Goal: Information Seeking & Learning: Learn about a topic

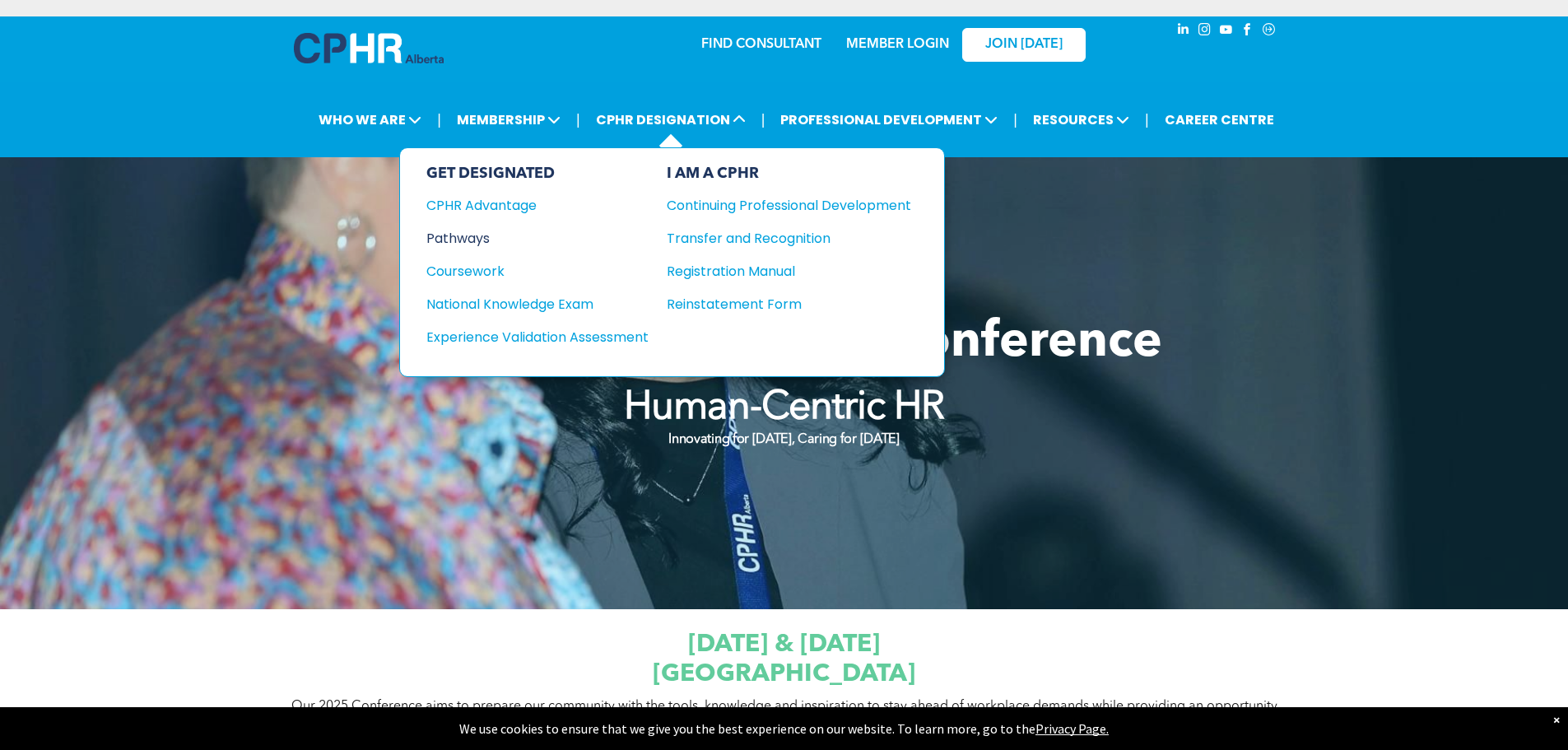
click at [477, 240] on div "Pathways" at bounding box center [526, 239] width 200 height 21
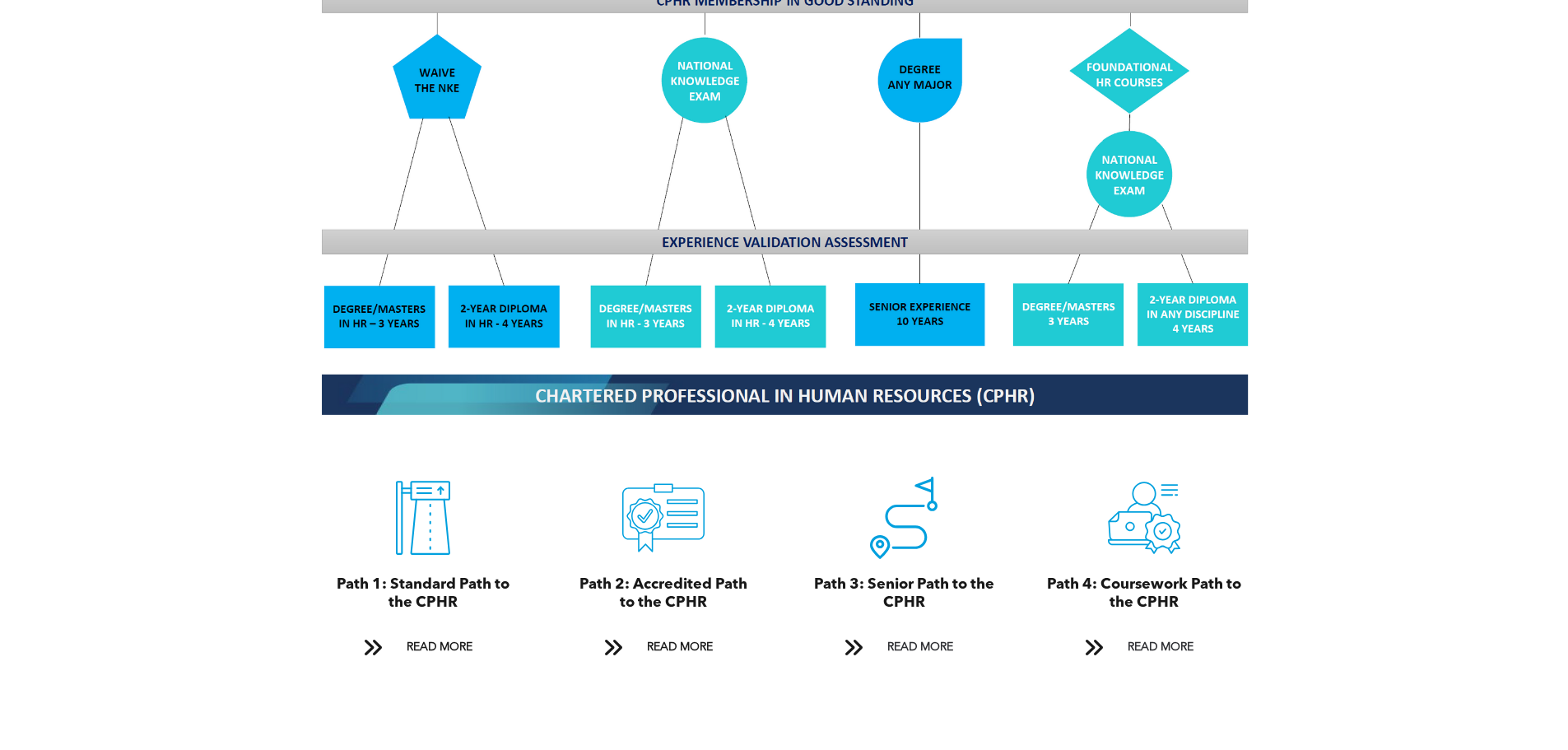
scroll to position [1564, 0]
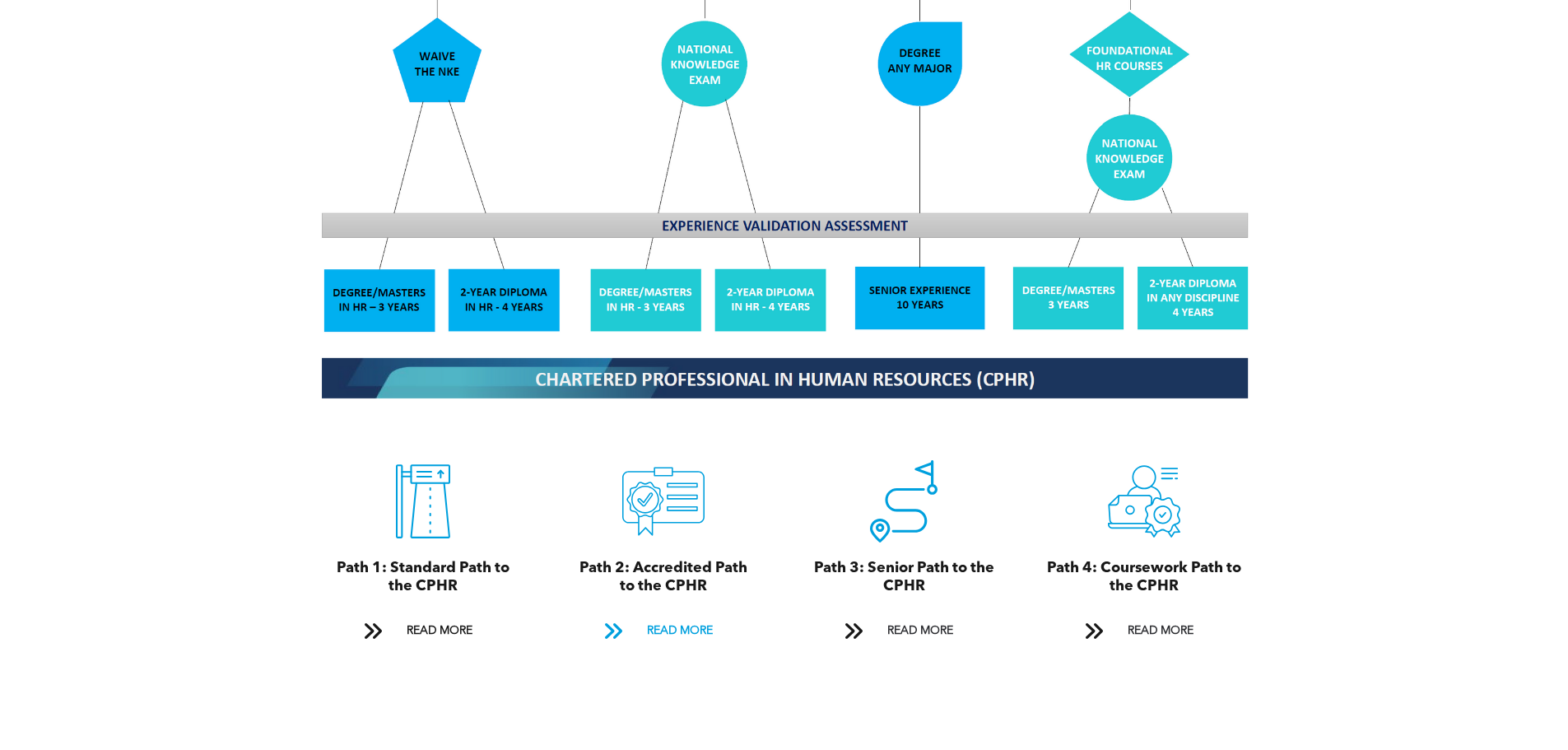
click at [691, 616] on span "READ MORE" at bounding box center [679, 631] width 77 height 30
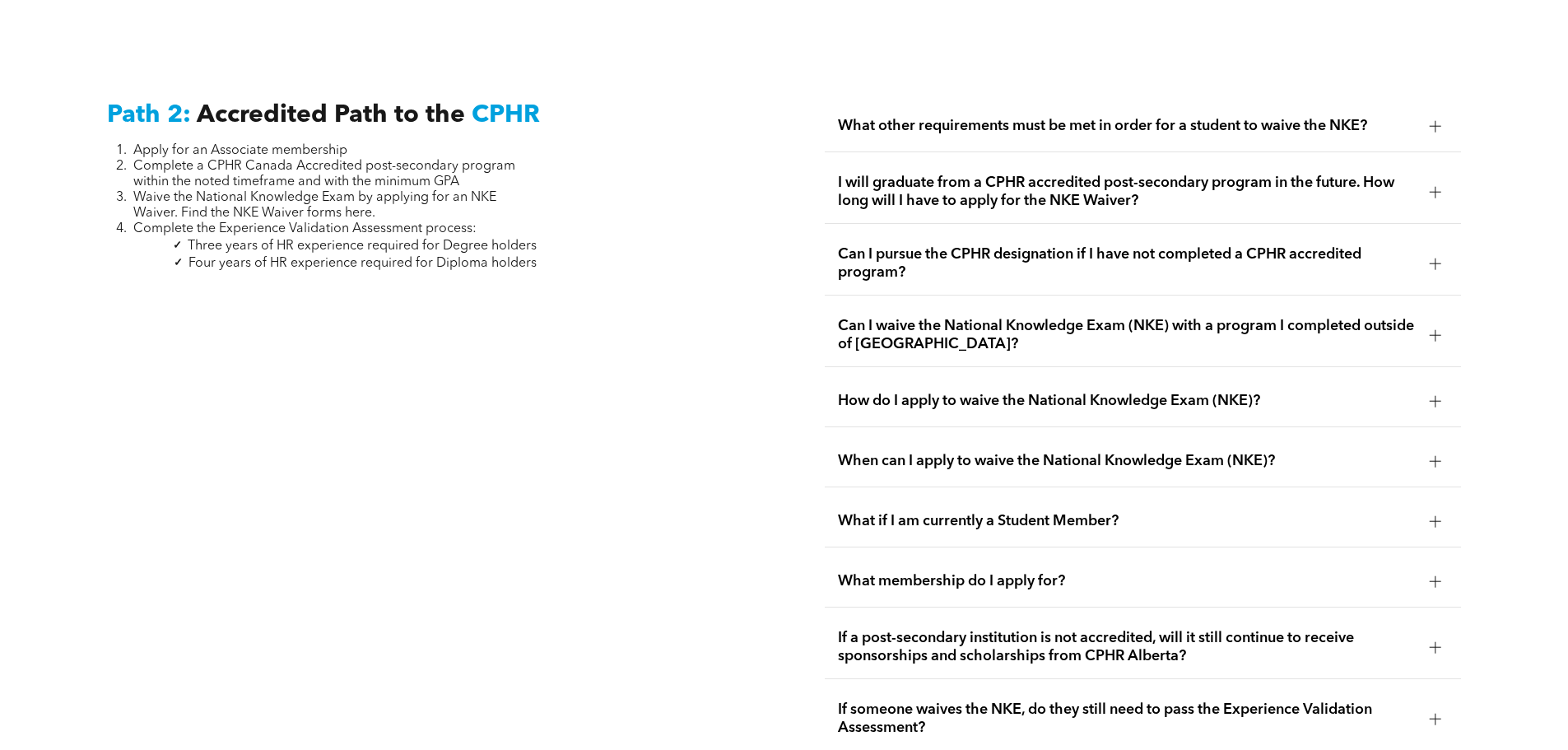
scroll to position [2691, 0]
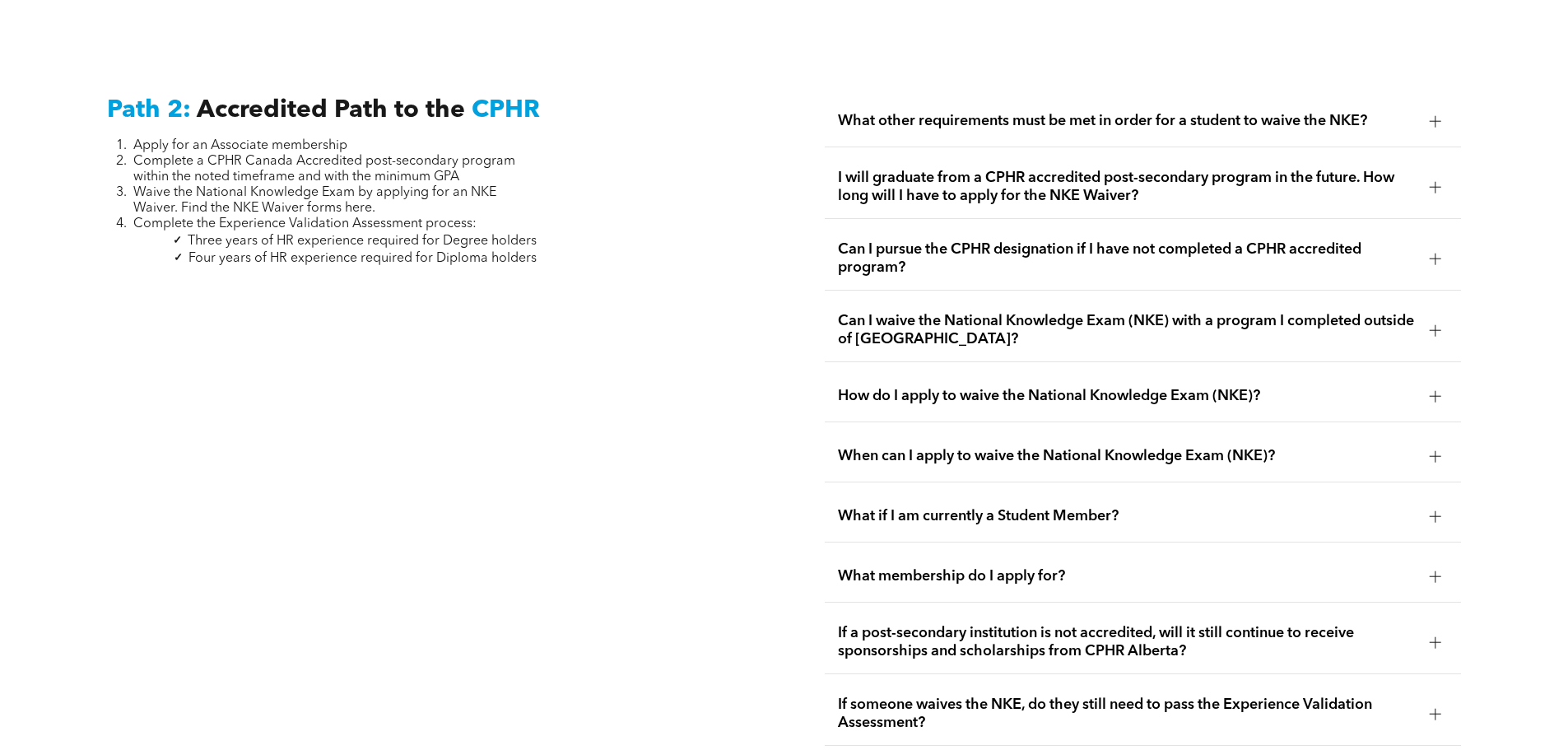
click at [1409, 112] on span "What other requirements must be met in order for a student to waive the NKE?" at bounding box center [1127, 120] width 579 height 18
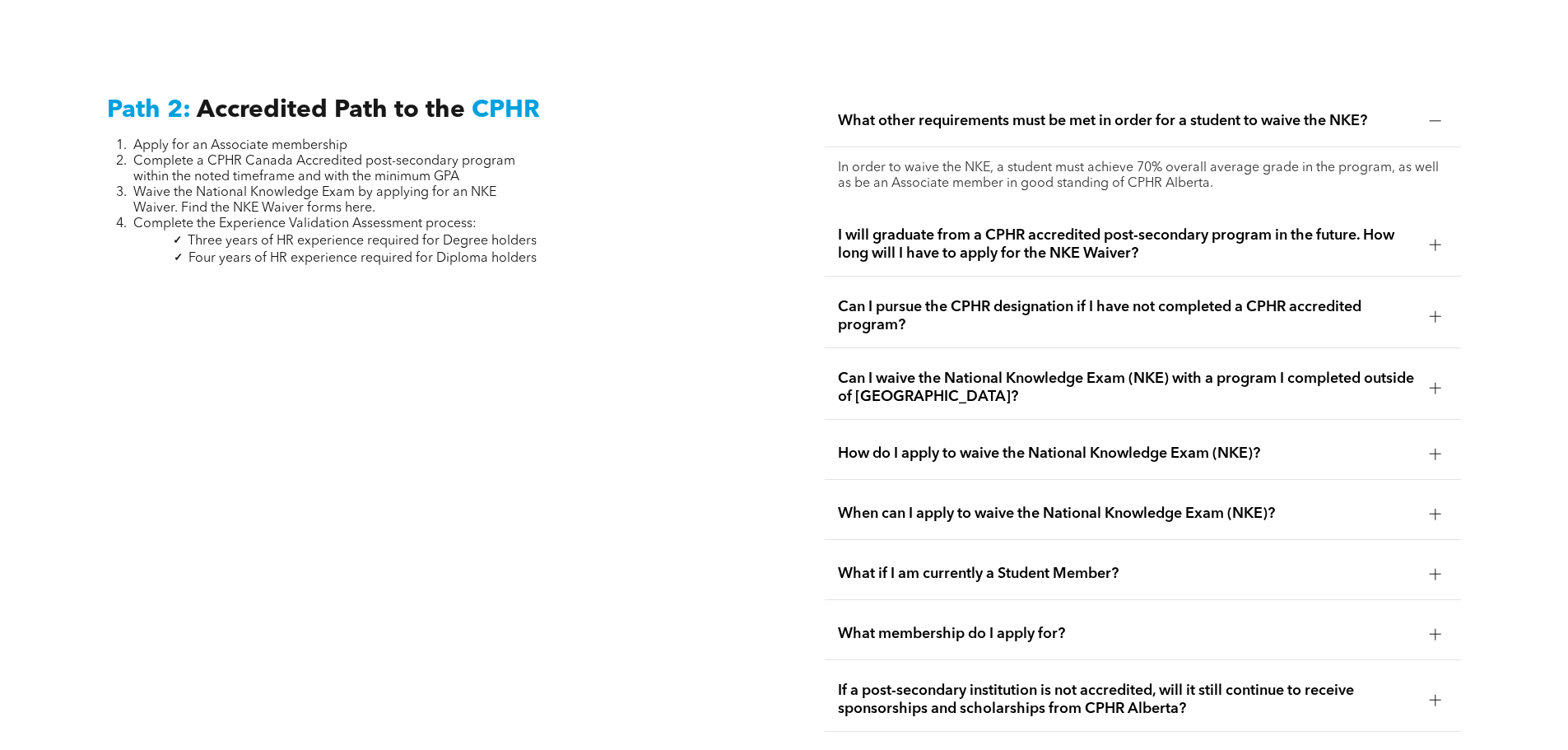
click at [925, 305] on span "Can I pursue the CPHR designation if I have not completed a CPHR accredited pro…" at bounding box center [1127, 316] width 579 height 36
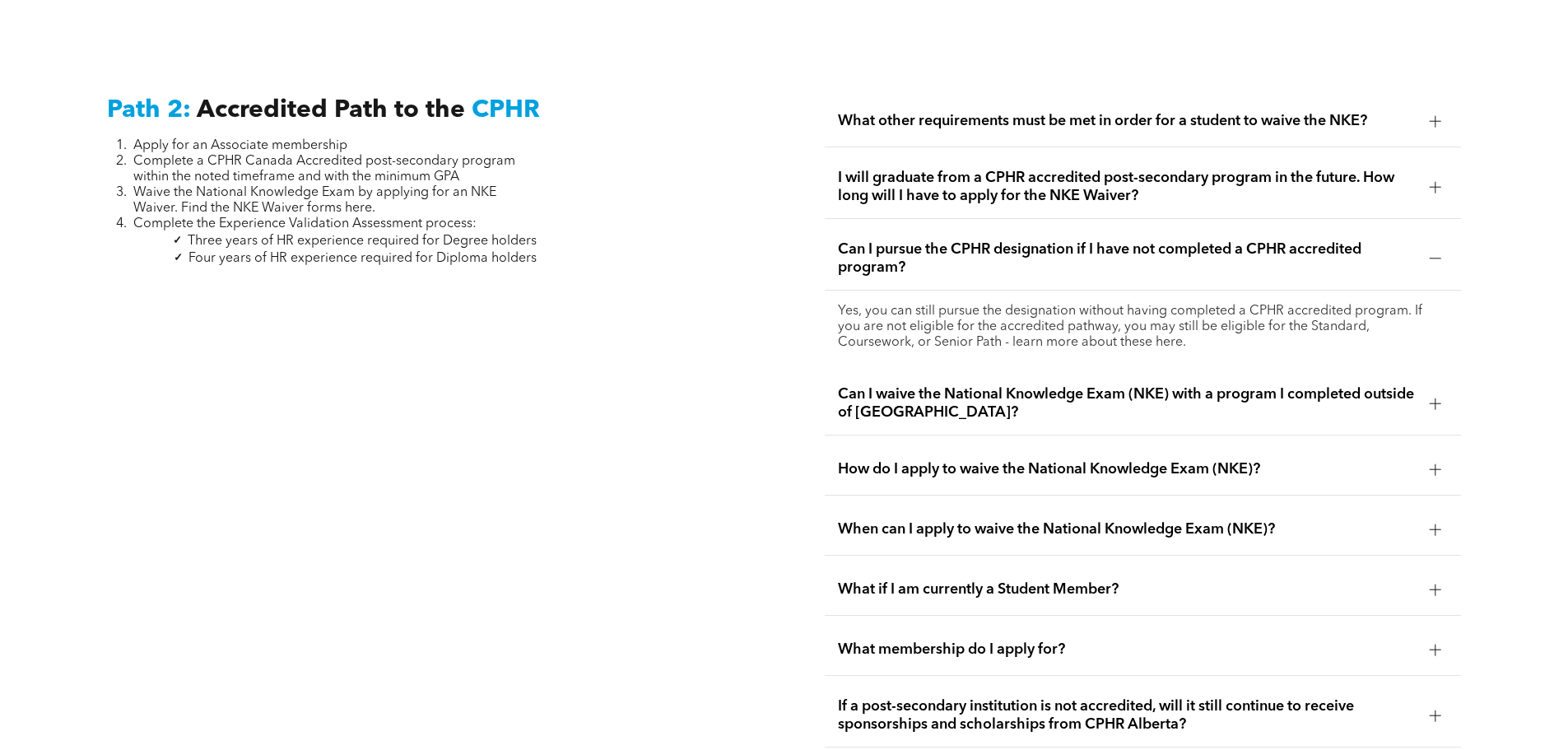
click at [938, 385] on span "Can I waive the National Knowledge Exam (NKE) with a program I completed outsid…" at bounding box center [1127, 403] width 579 height 36
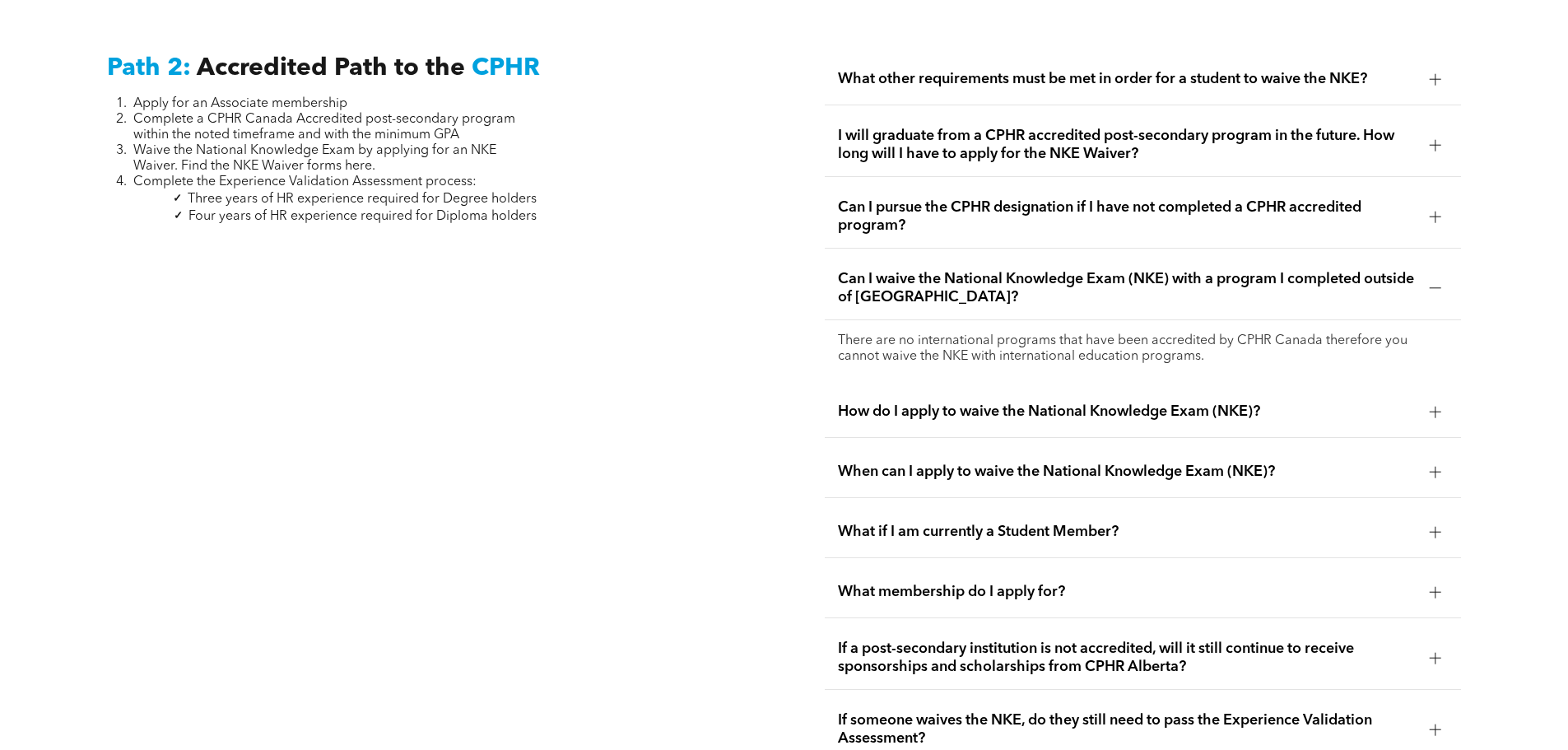
scroll to position [2773, 0]
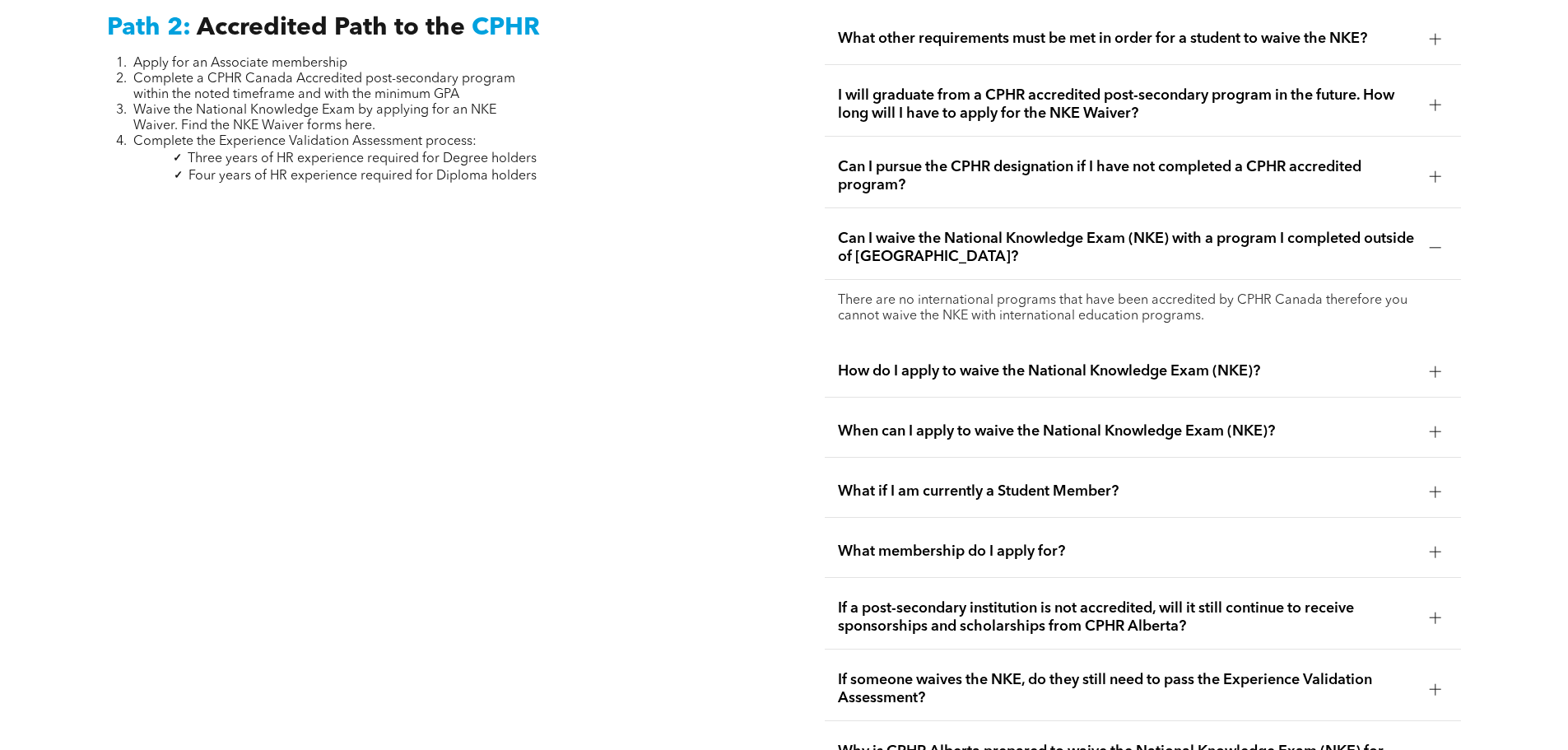
click at [959, 365] on div "How do I apply to waive the National Knowledge Exam (NKE)?" at bounding box center [1142, 372] width 637 height 52
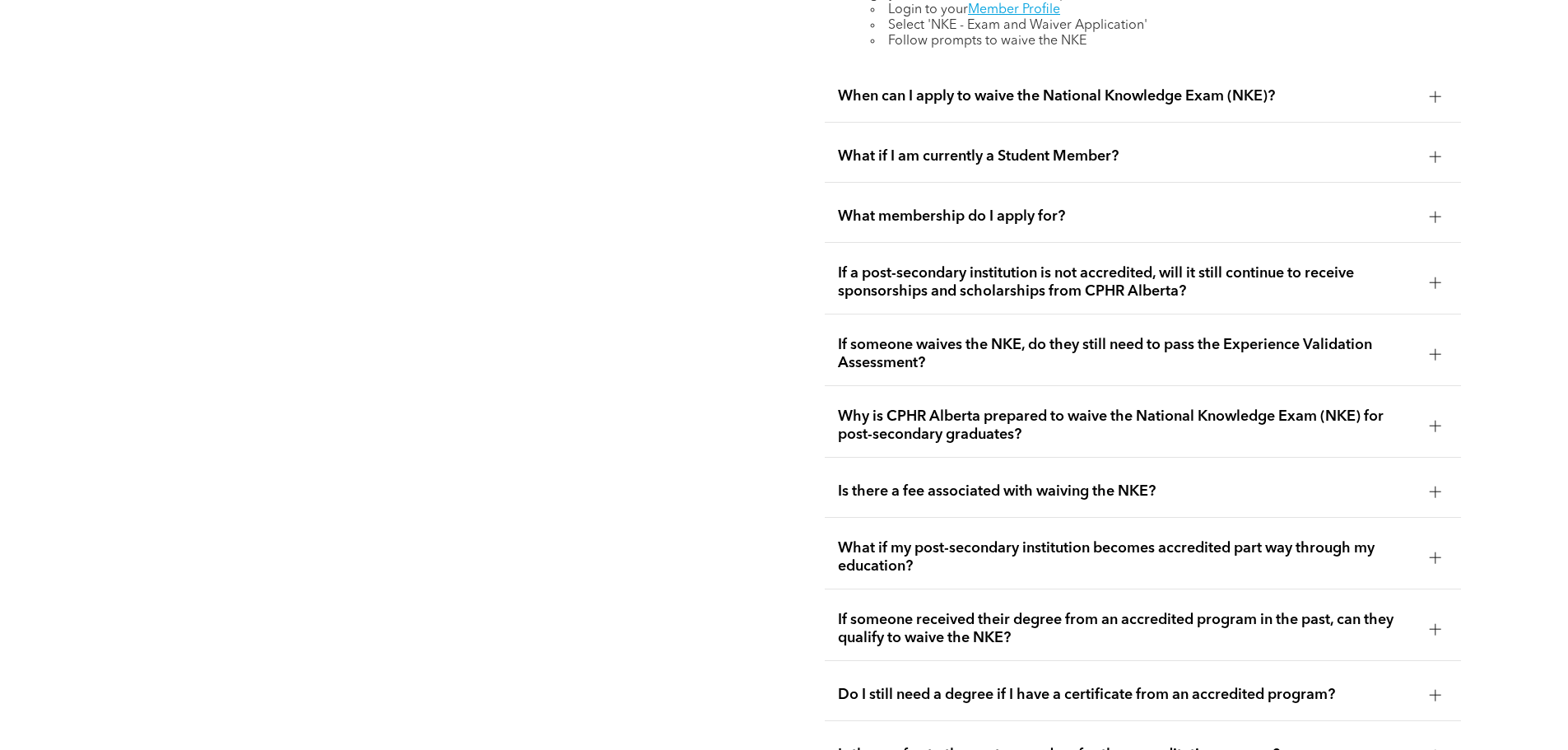
scroll to position [3184, 0]
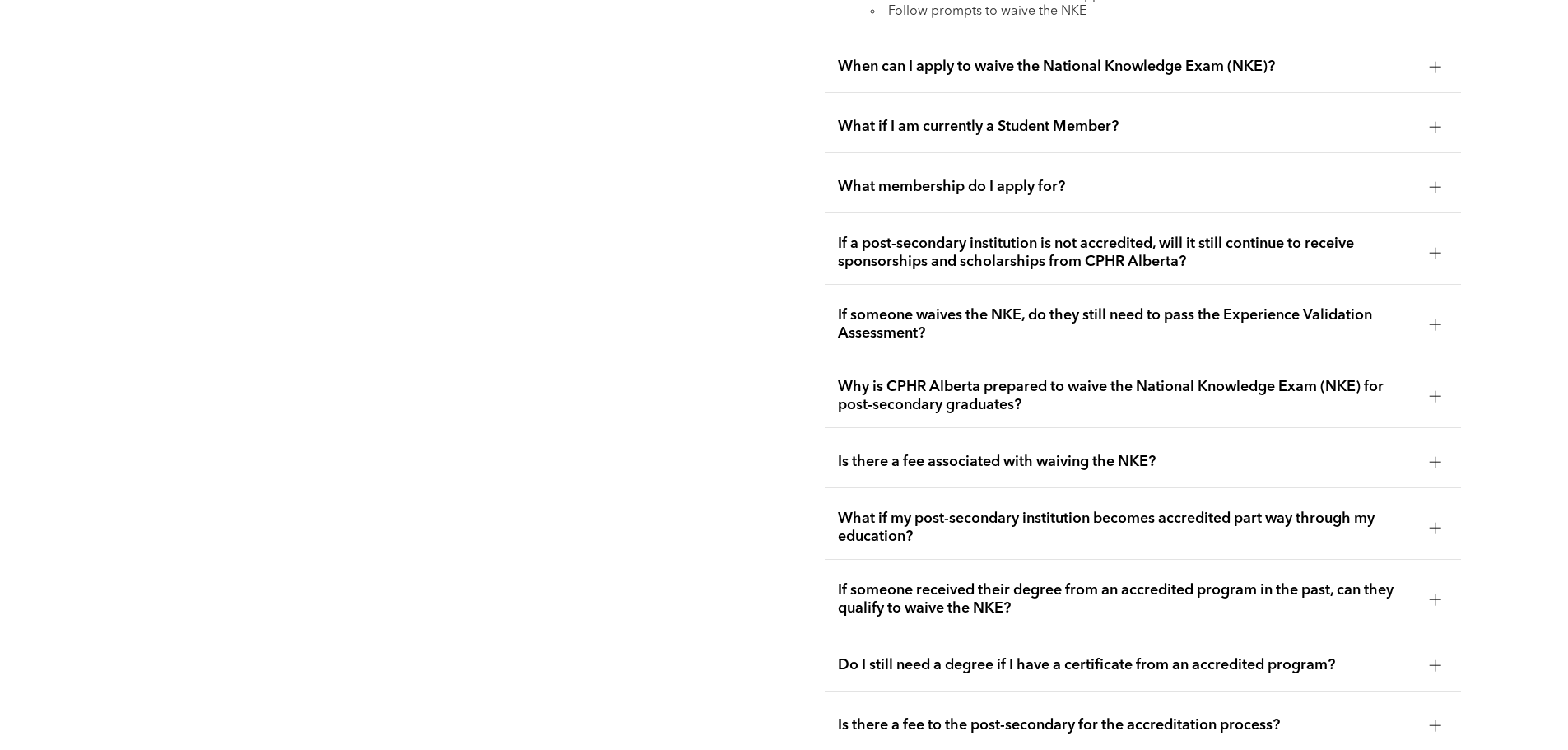
click at [1015, 306] on span "If someone waives the NKE, do they still need to pass the Experience Validation…" at bounding box center [1127, 324] width 579 height 36
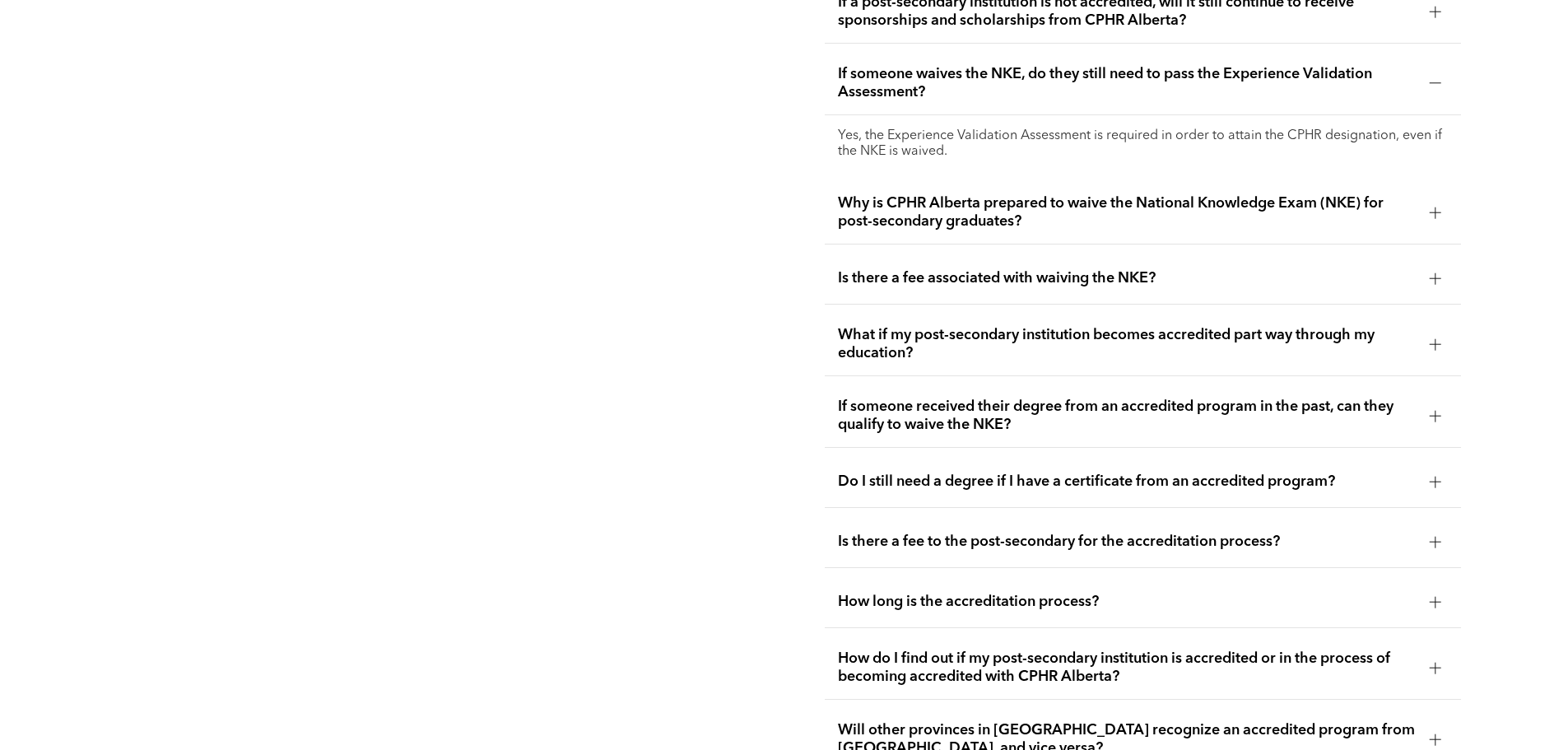
scroll to position [3349, 0]
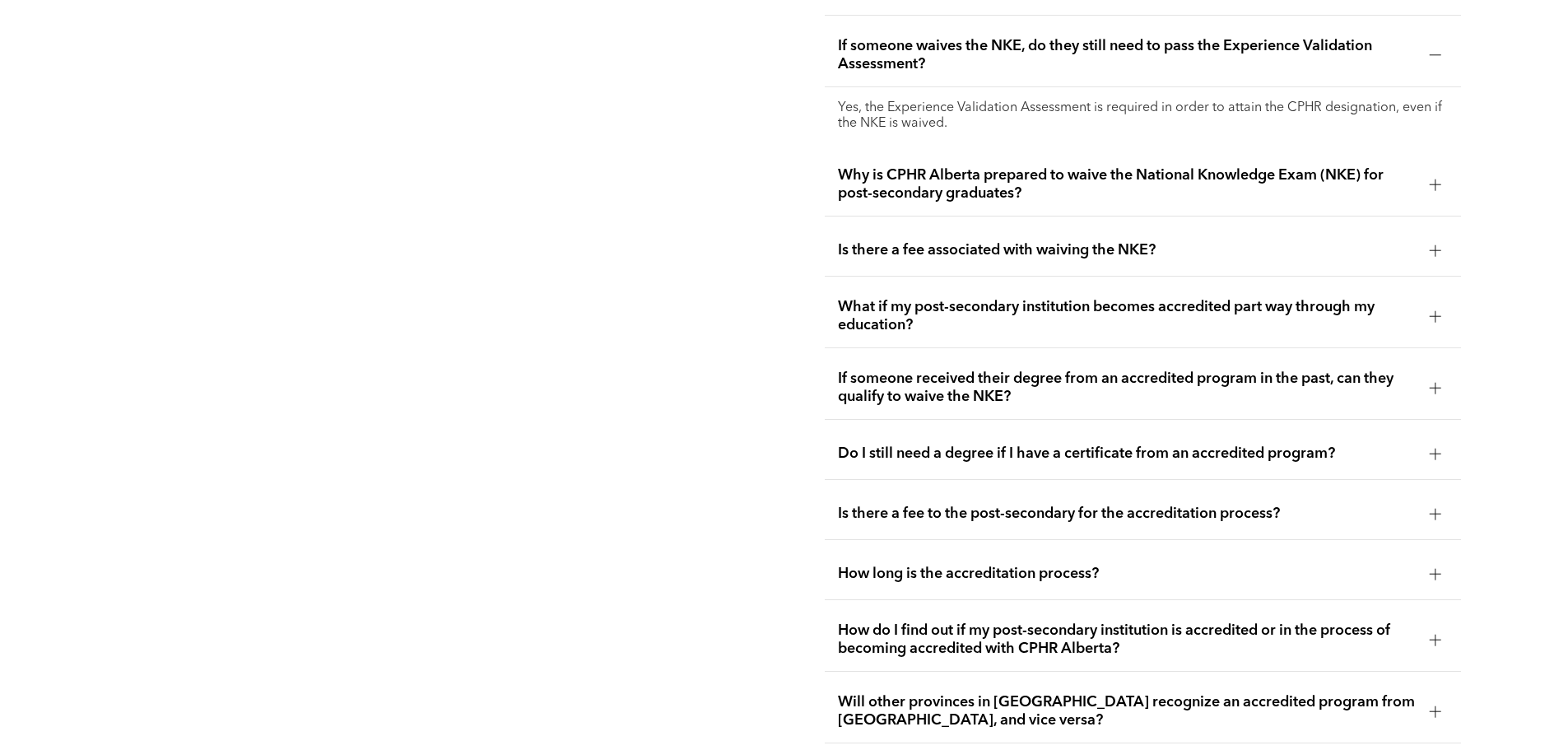
click at [946, 369] on span "If someone received their degree from an accredited program in the past, can th…" at bounding box center [1127, 388] width 579 height 36
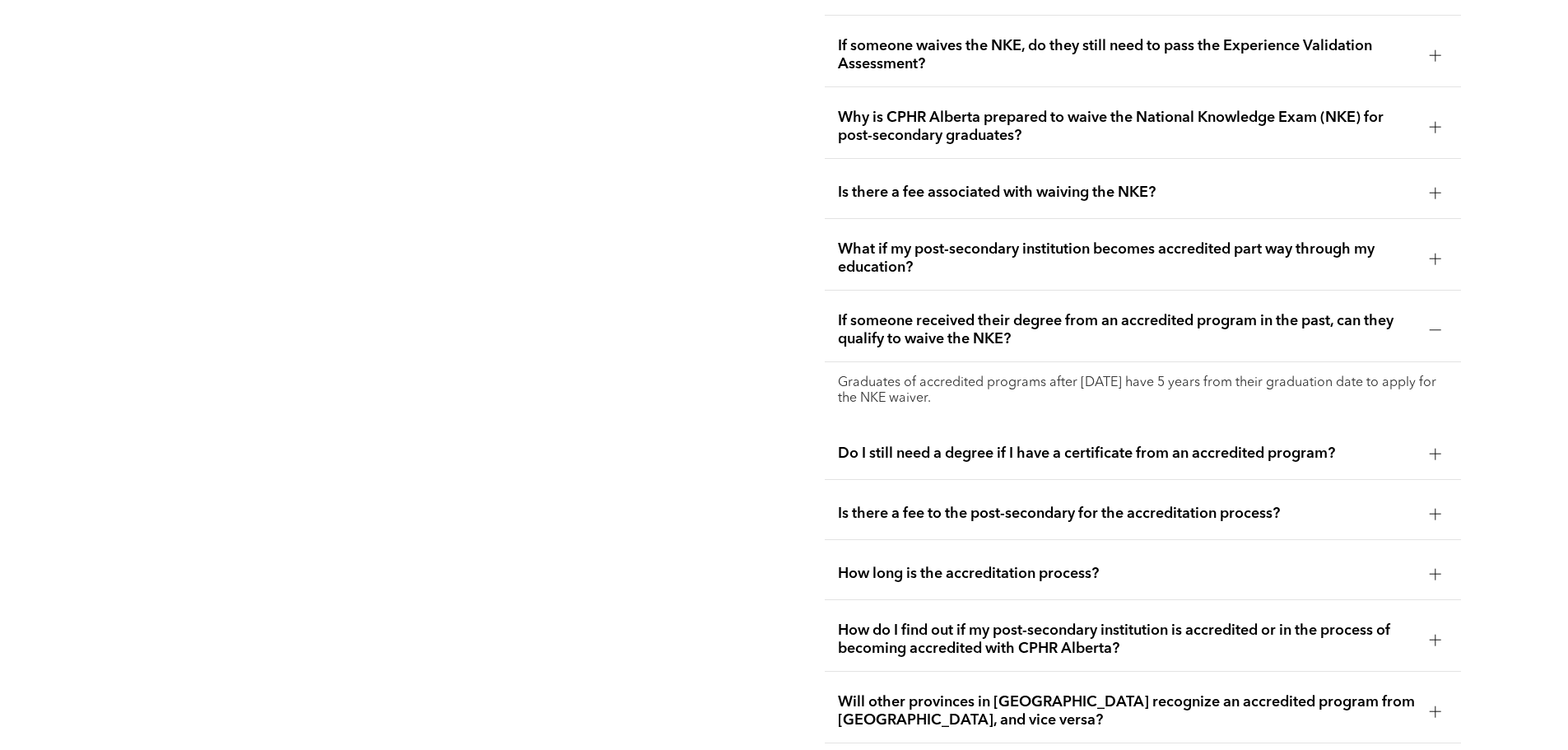
scroll to position [3432, 0]
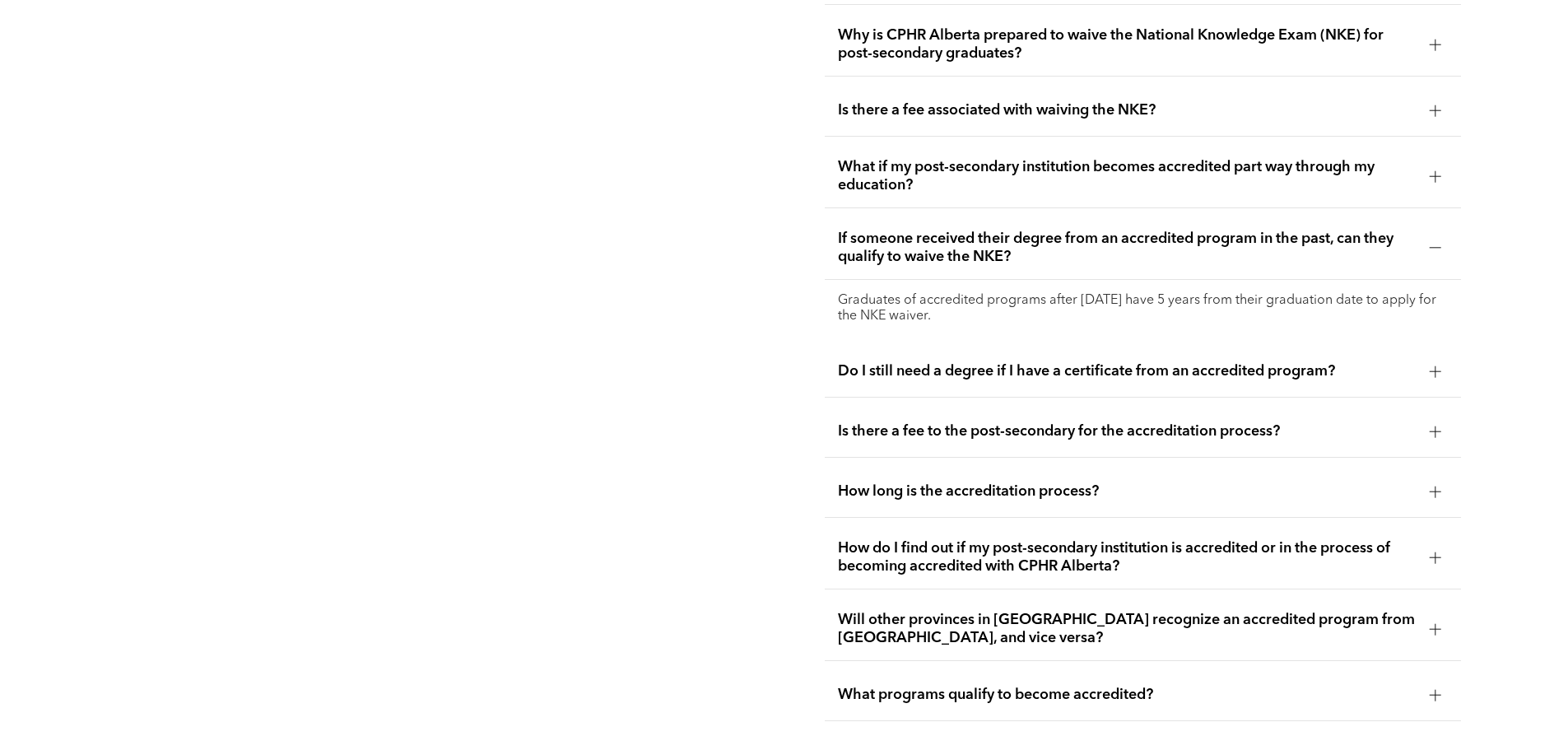
click at [1134, 539] on span "How do I find out if my post-secondary institution is accredited or in the proc…" at bounding box center [1127, 557] width 579 height 36
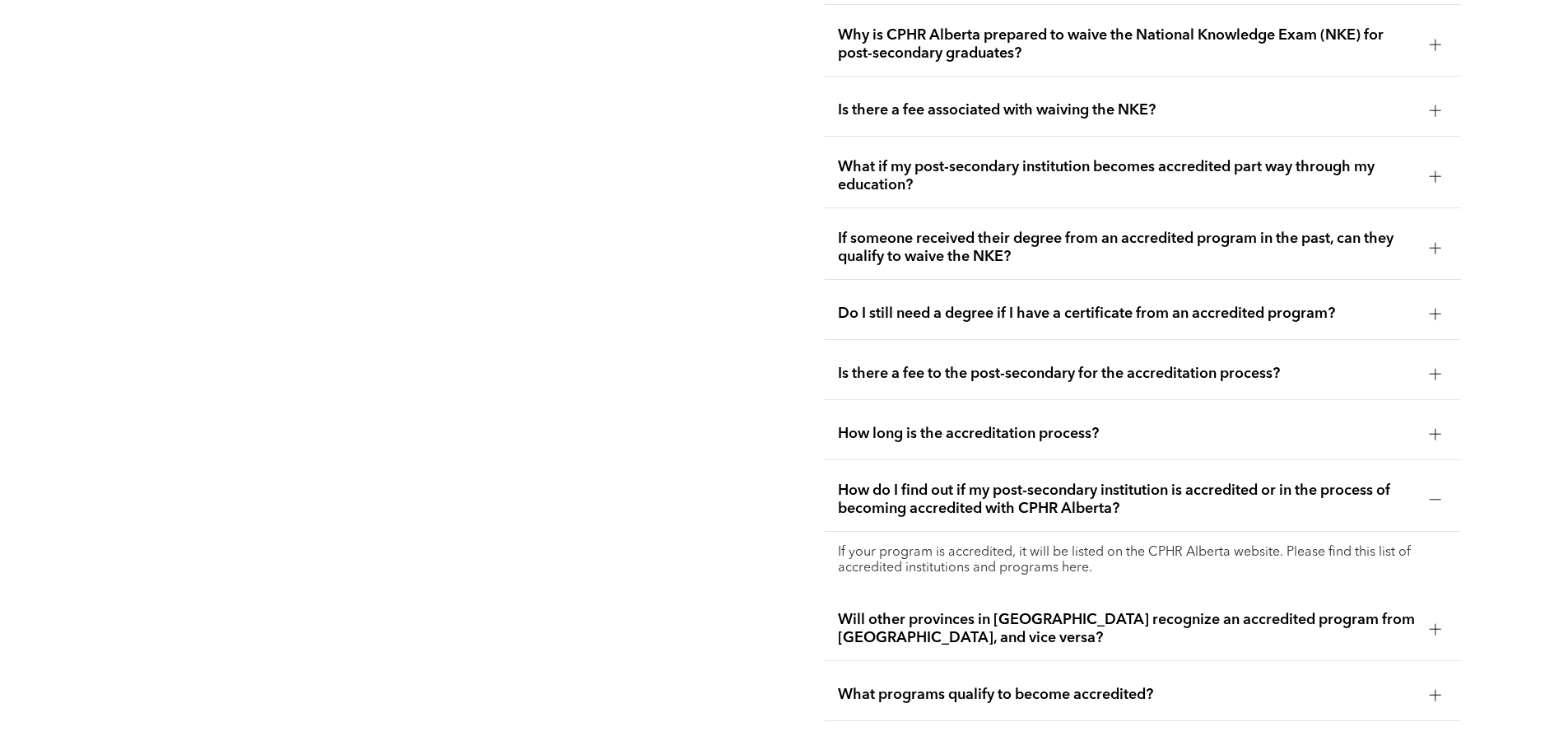
click at [1053, 545] on p "If your program is accredited, it will be listed on the CPHR Alberta website. P…" at bounding box center [1142, 561] width 610 height 31
click at [1047, 545] on p "If your program is accredited, it will be listed on the CPHR Alberta website. P…" at bounding box center [1142, 561] width 610 height 31
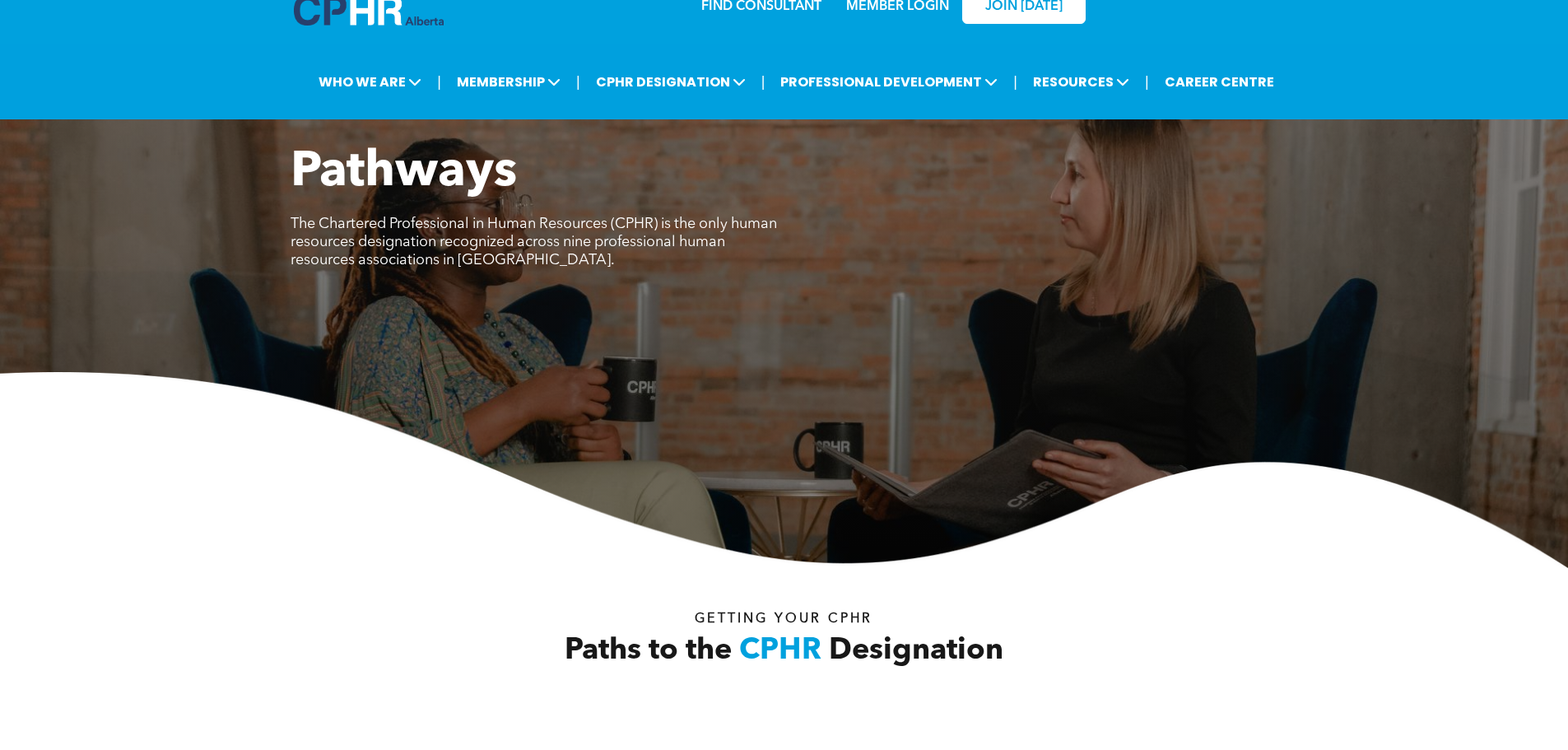
scroll to position [0, 0]
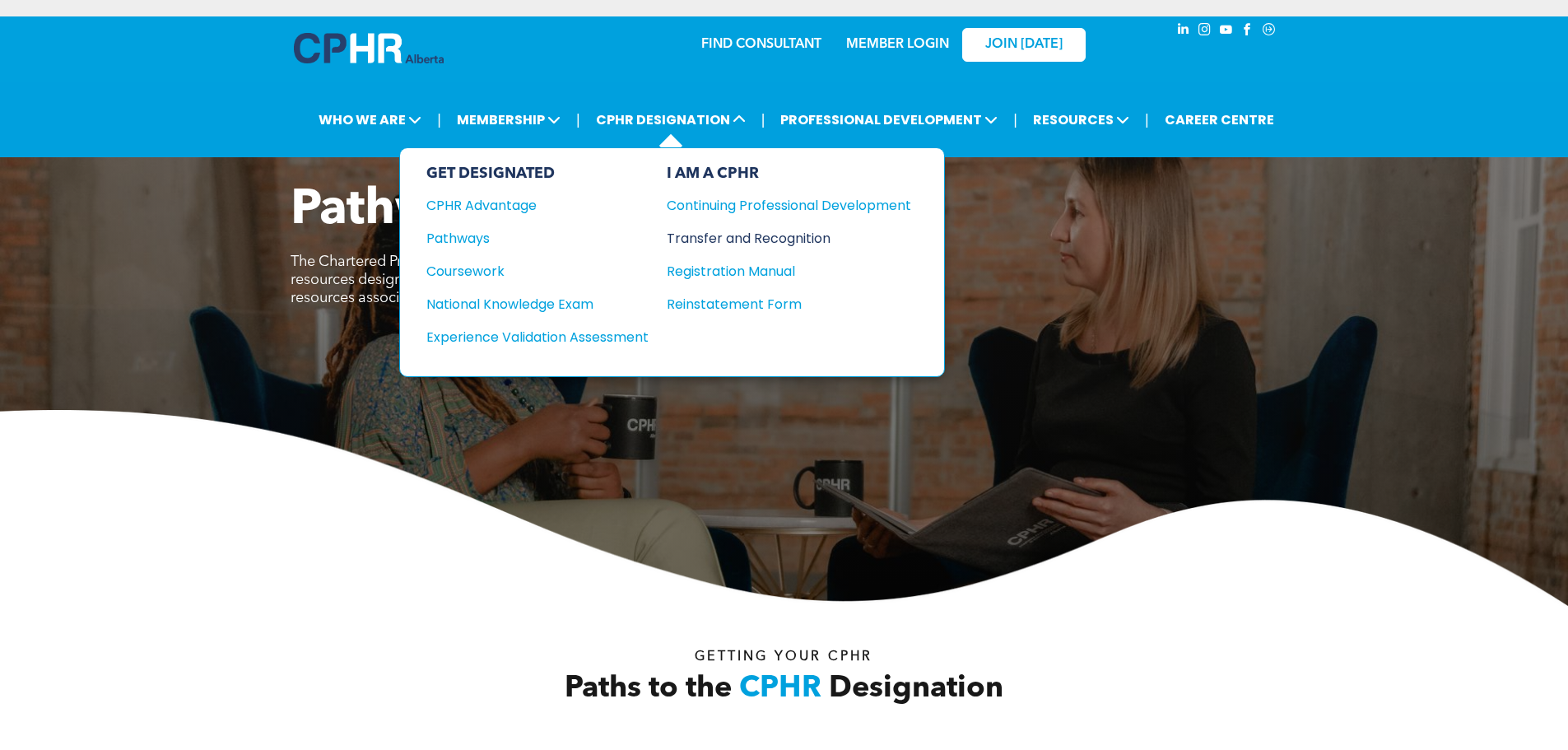
click at [739, 236] on div "Transfer and Recognition" at bounding box center [777, 239] width 220 height 21
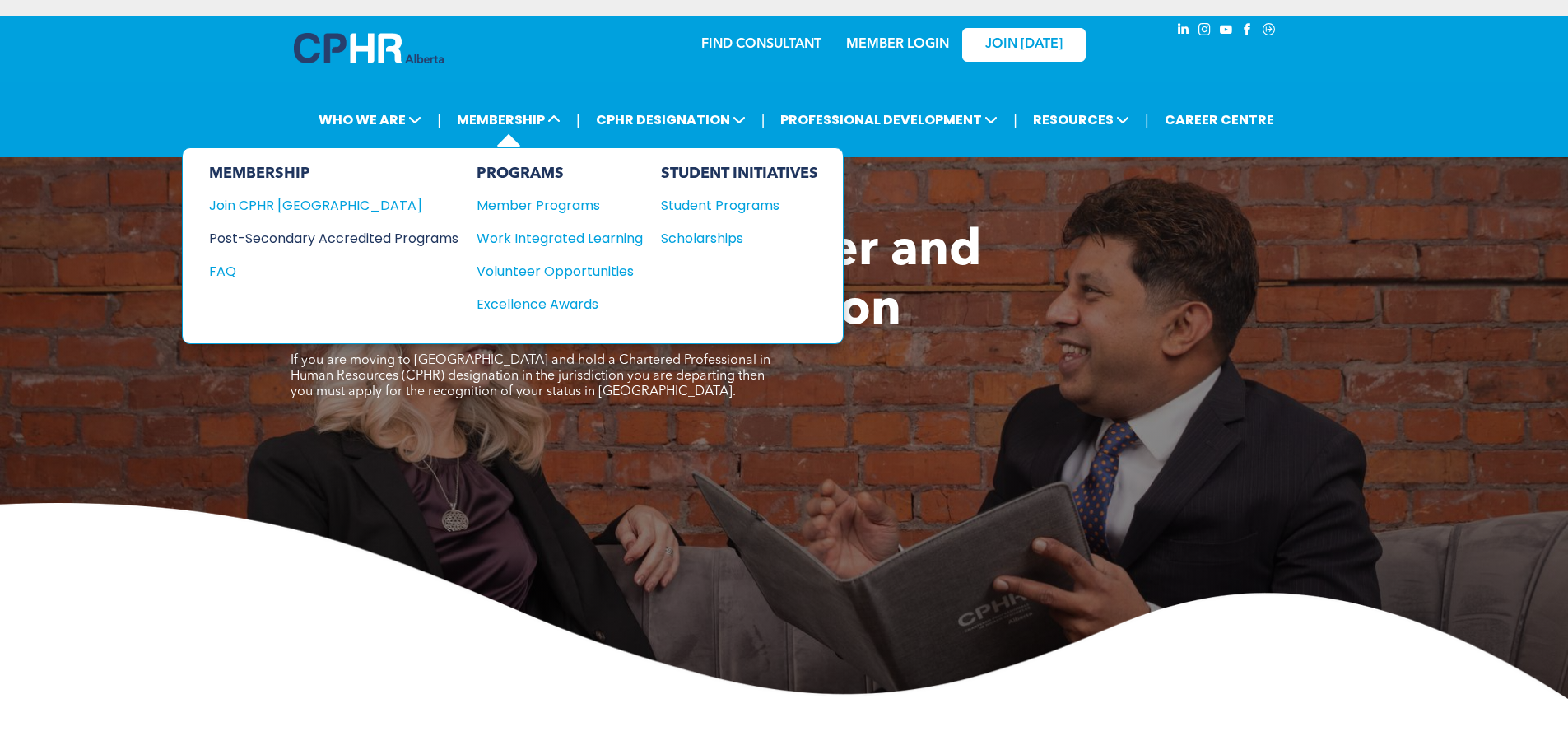
click at [315, 236] on div "Post-Secondary Accredited Programs" at bounding box center [322, 239] width 225 height 21
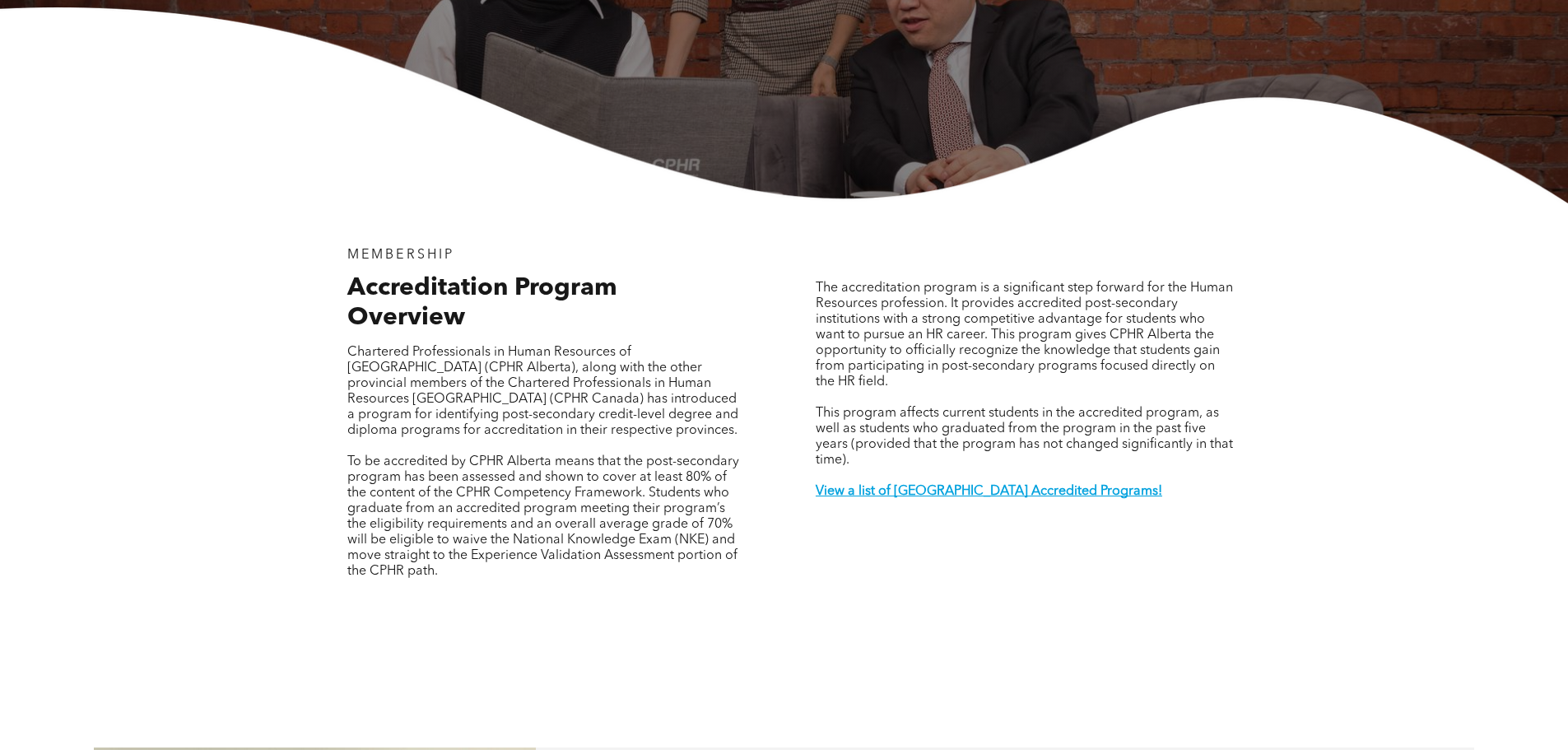
scroll to position [412, 0]
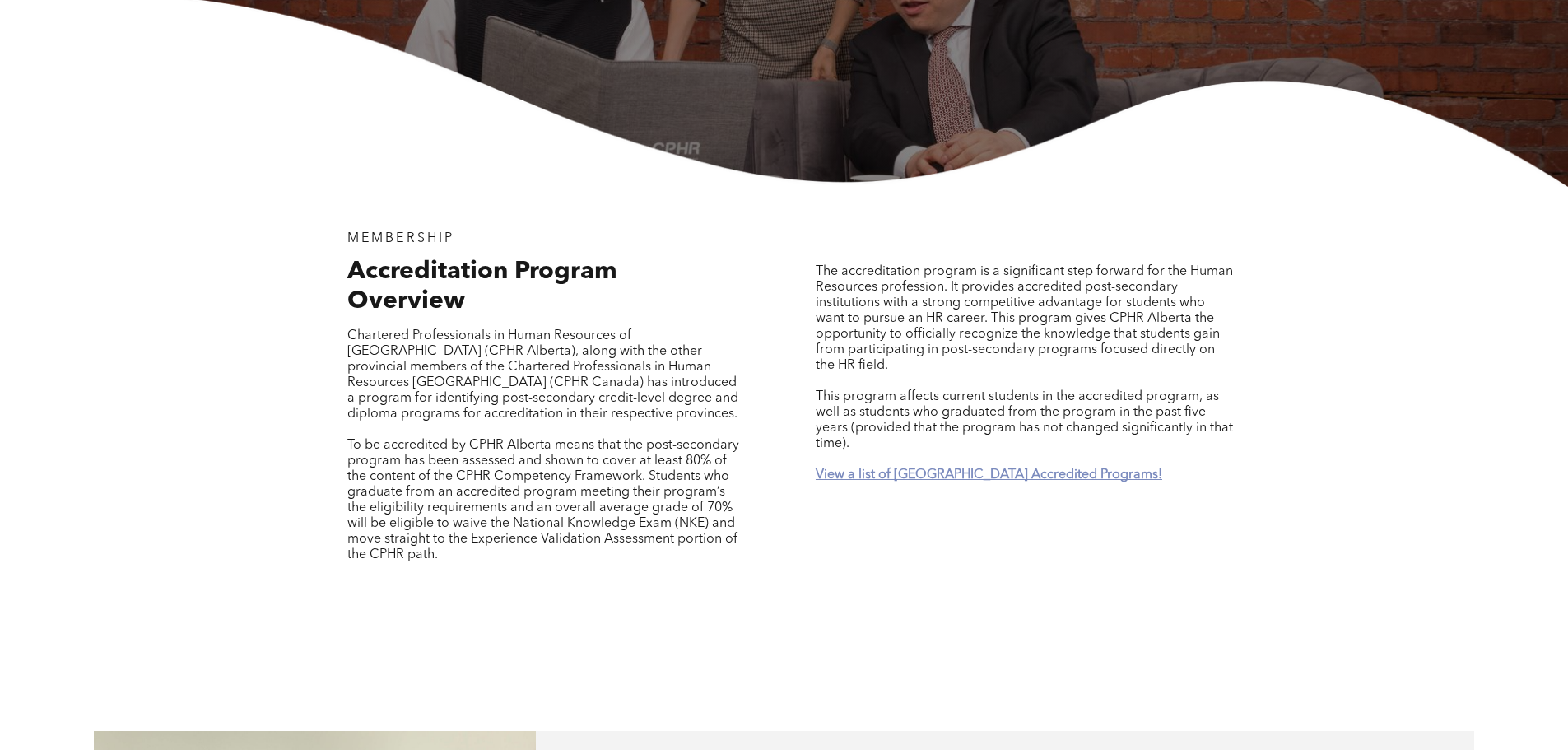
click at [1004, 468] on strong "View a list of Alberta Accredited Programs!" at bounding box center [989, 474] width 347 height 13
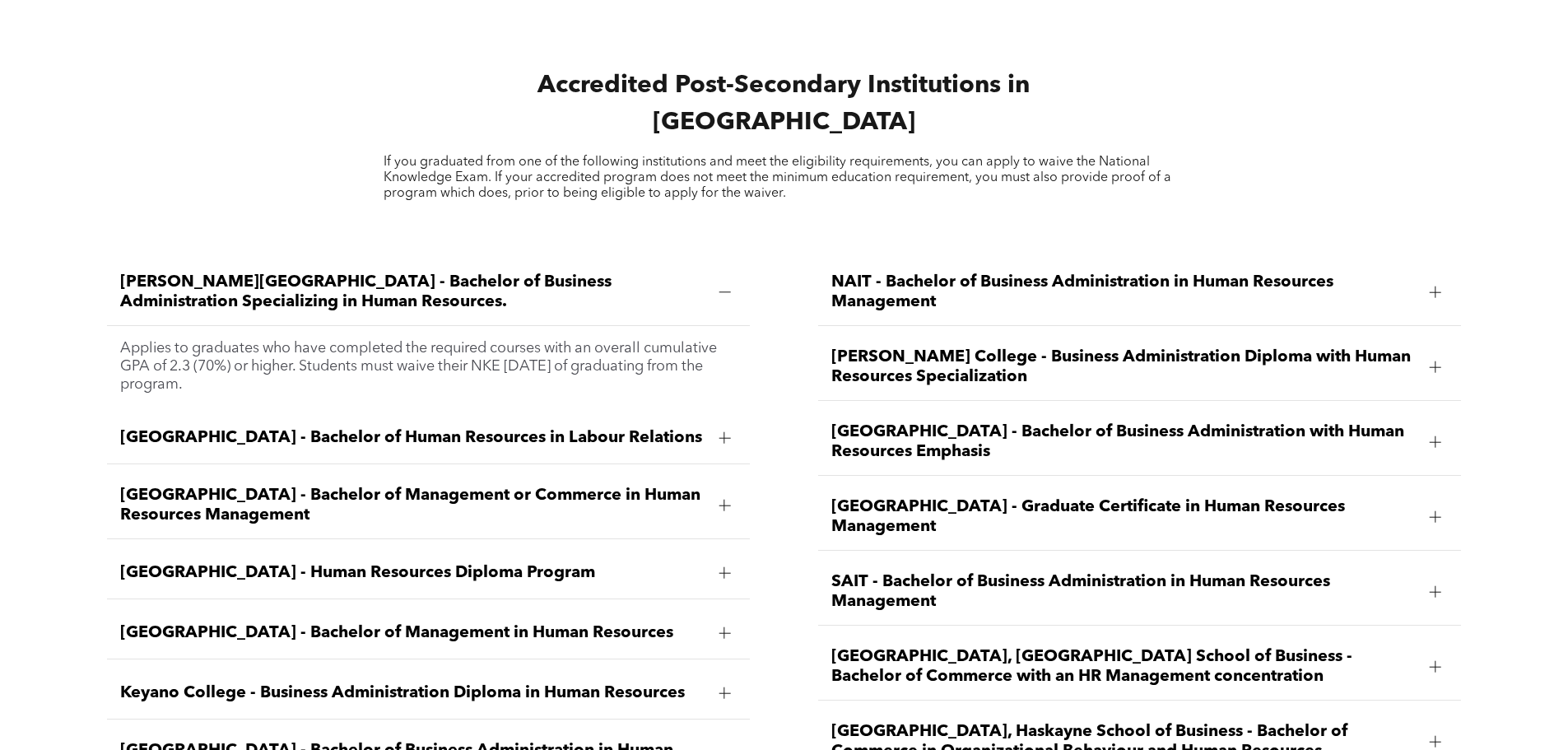
scroll to position [2347, 0]
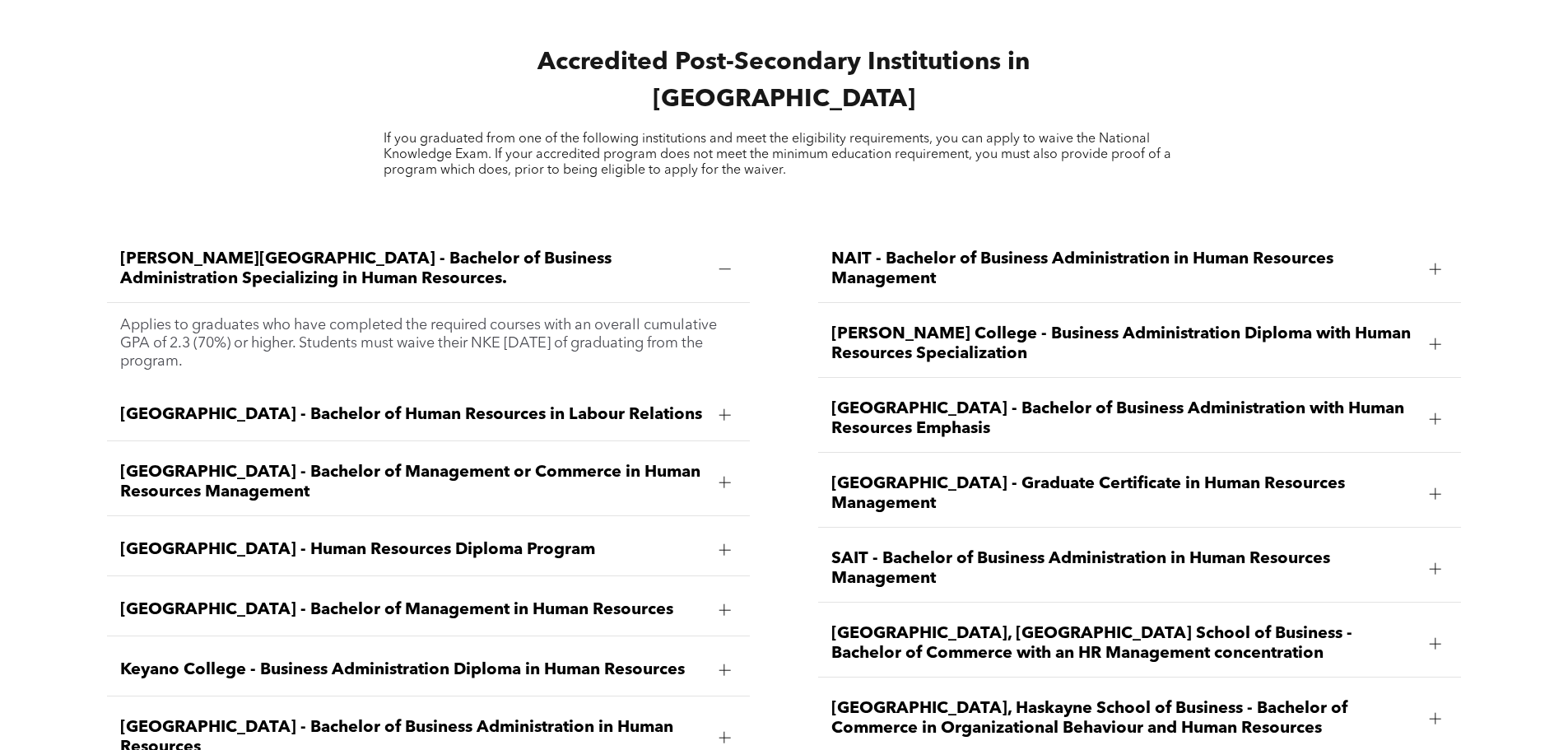
click at [714, 402] on div at bounding box center [724, 414] width 25 height 25
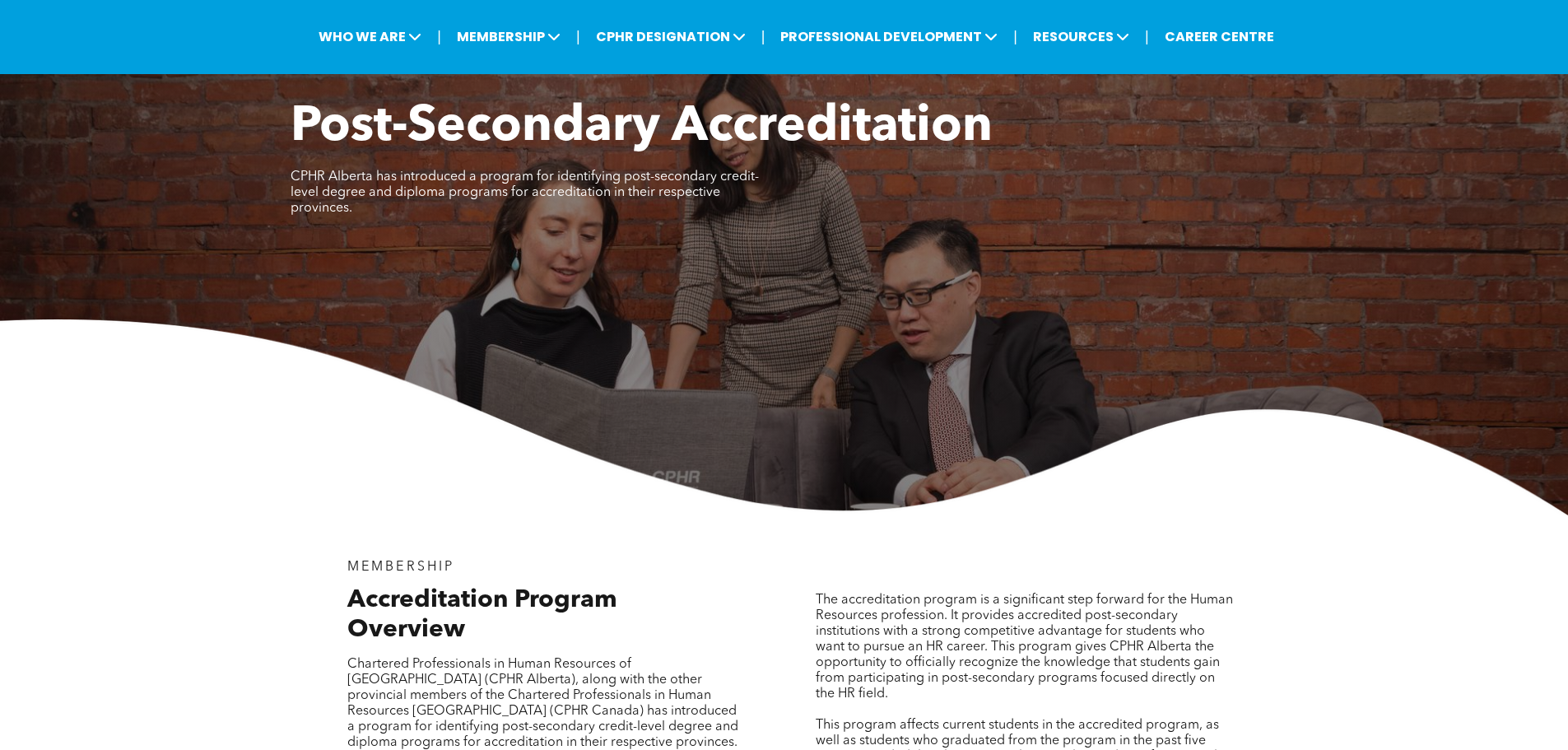
scroll to position [0, 0]
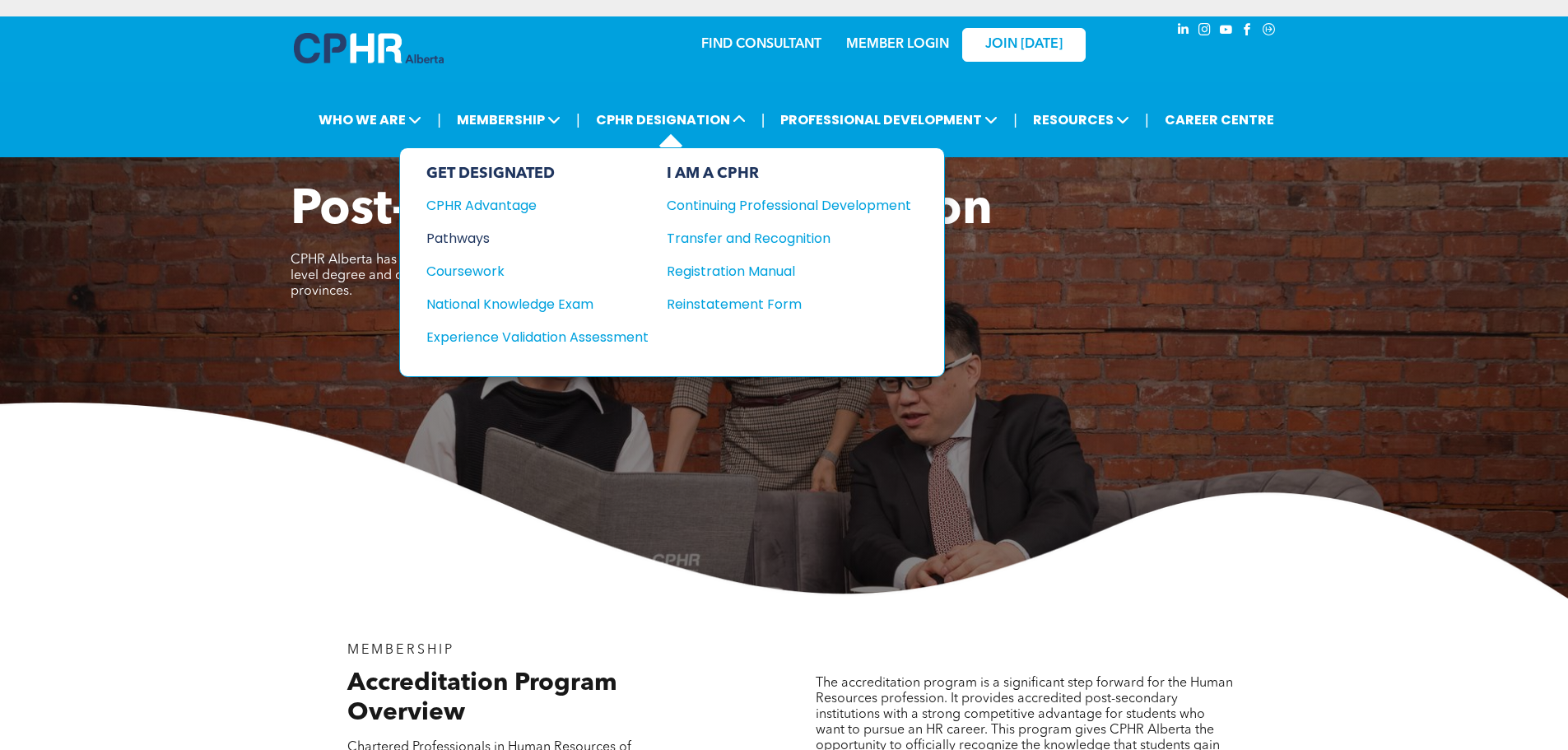
click at [471, 236] on div "Pathways" at bounding box center [526, 239] width 200 height 21
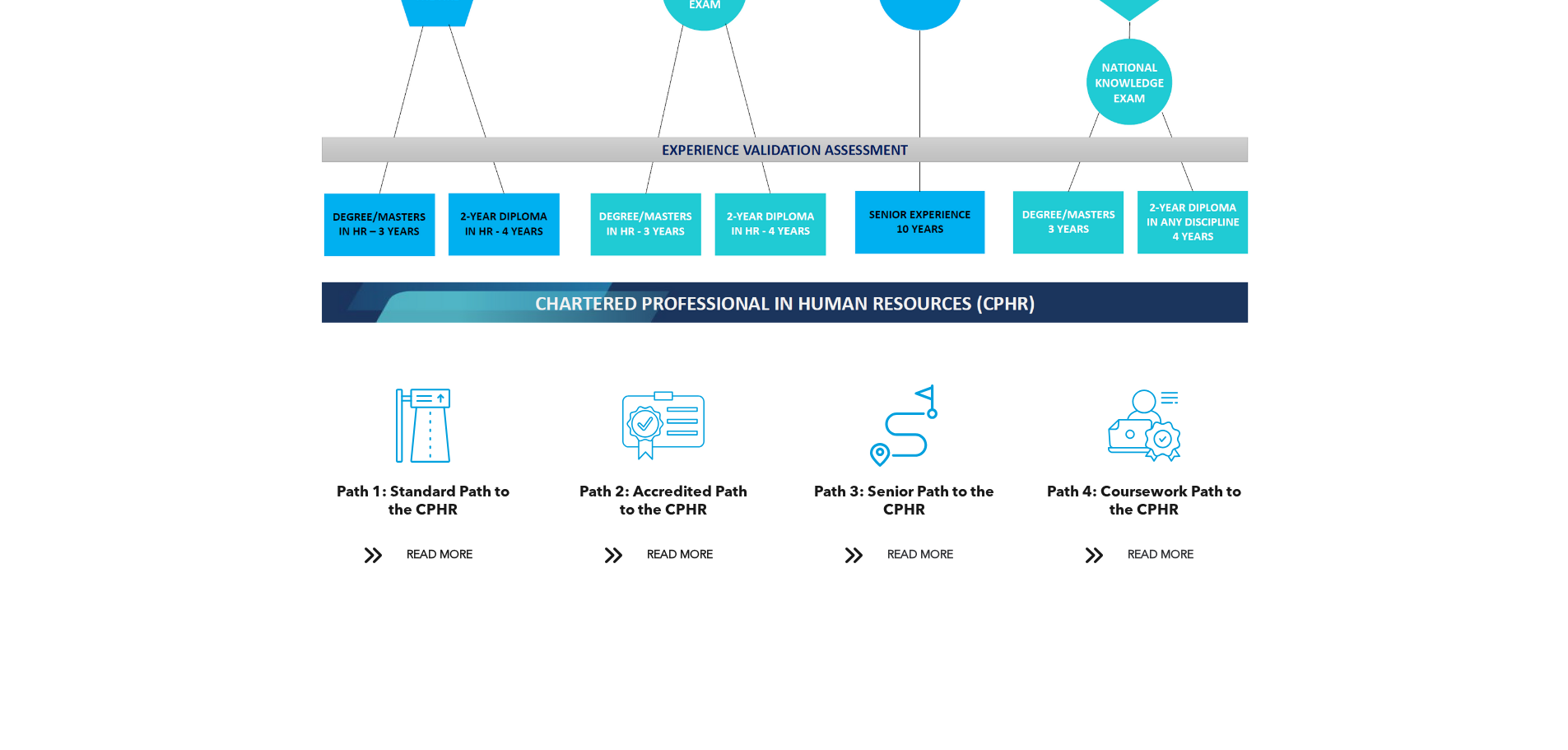
scroll to position [1646, 0]
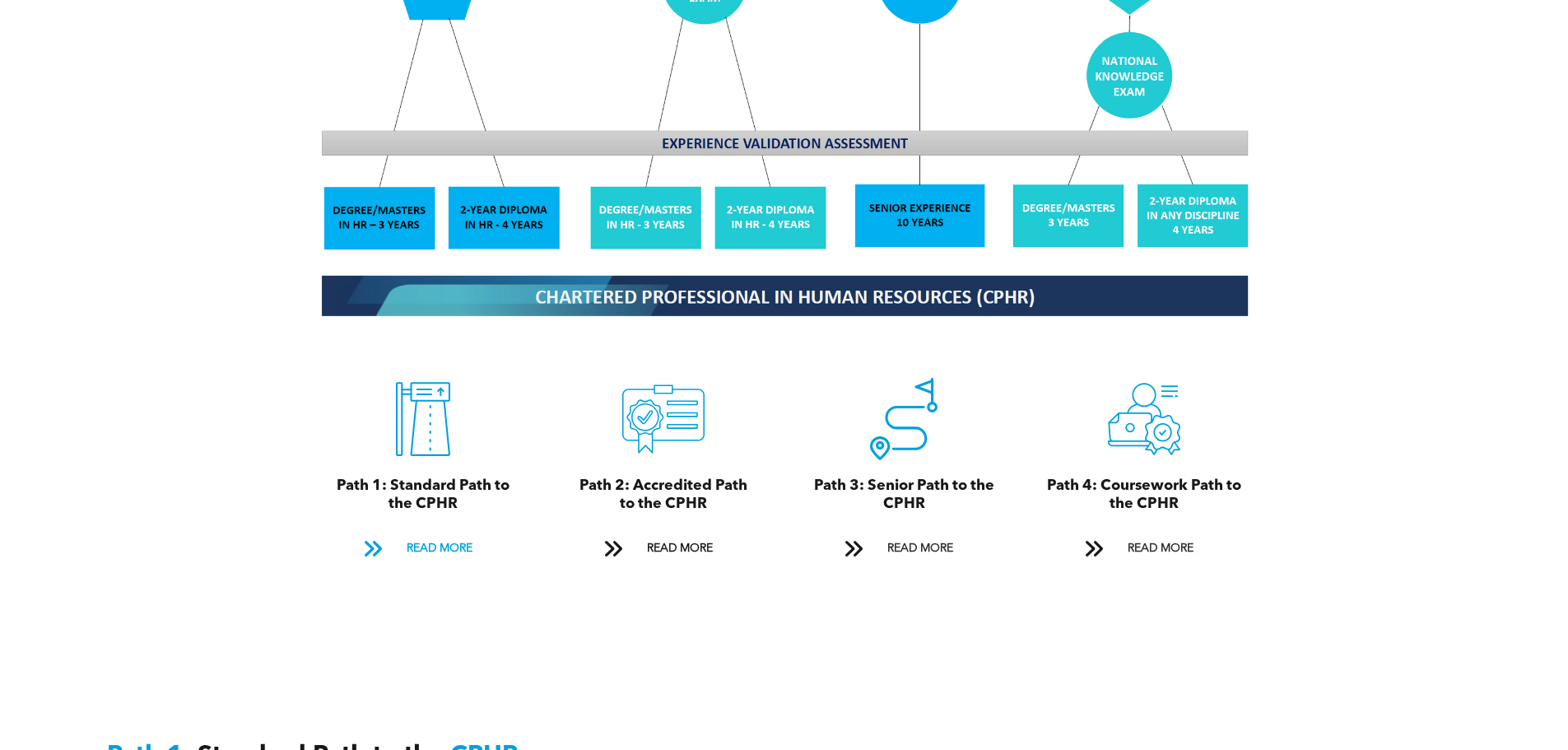
click at [449, 534] on span "READ MORE" at bounding box center [438, 548] width 77 height 30
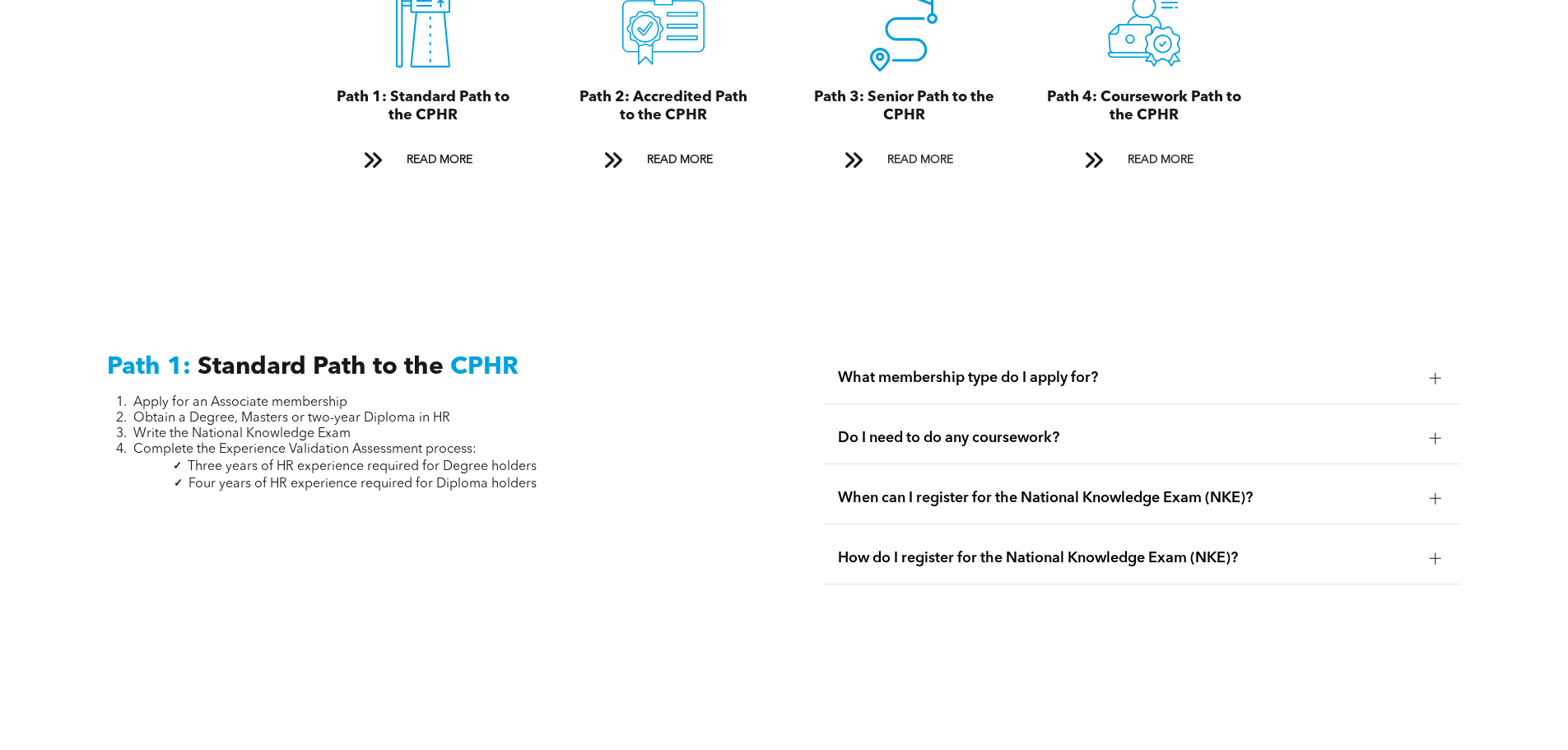
scroll to position [1962, 0]
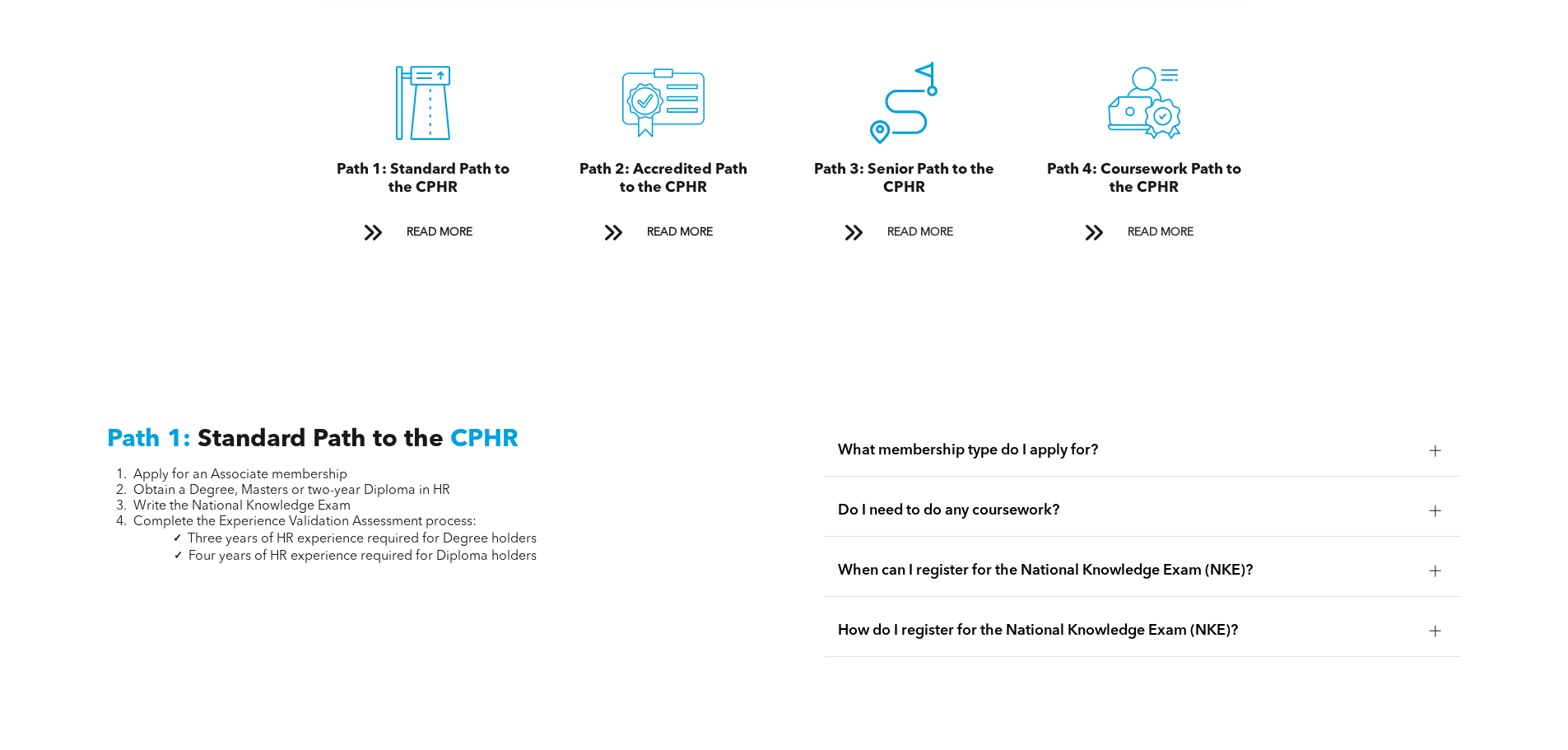
click at [892, 501] on span "Do I need to do any coursework?" at bounding box center [1127, 510] width 579 height 18
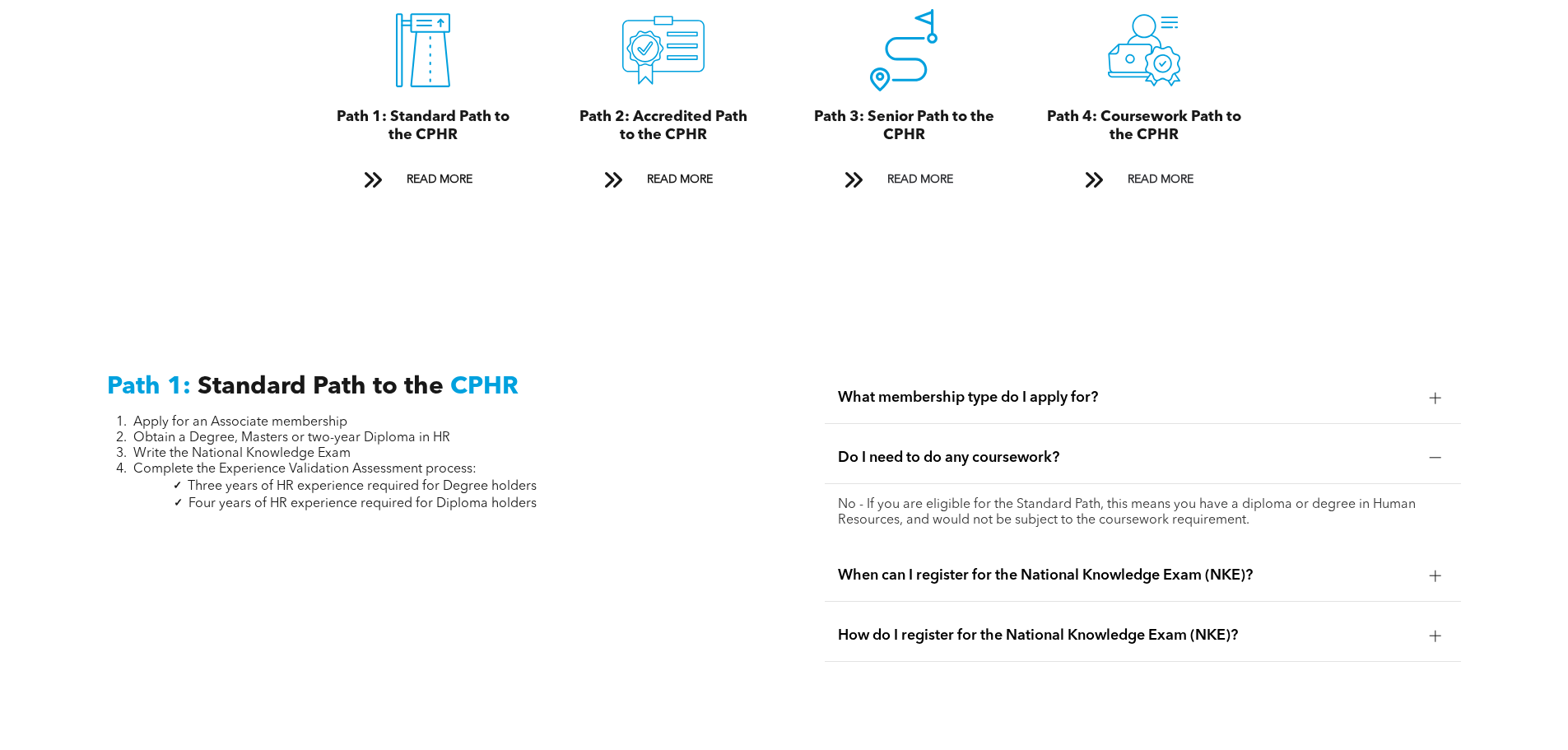
scroll to position [2045, 0]
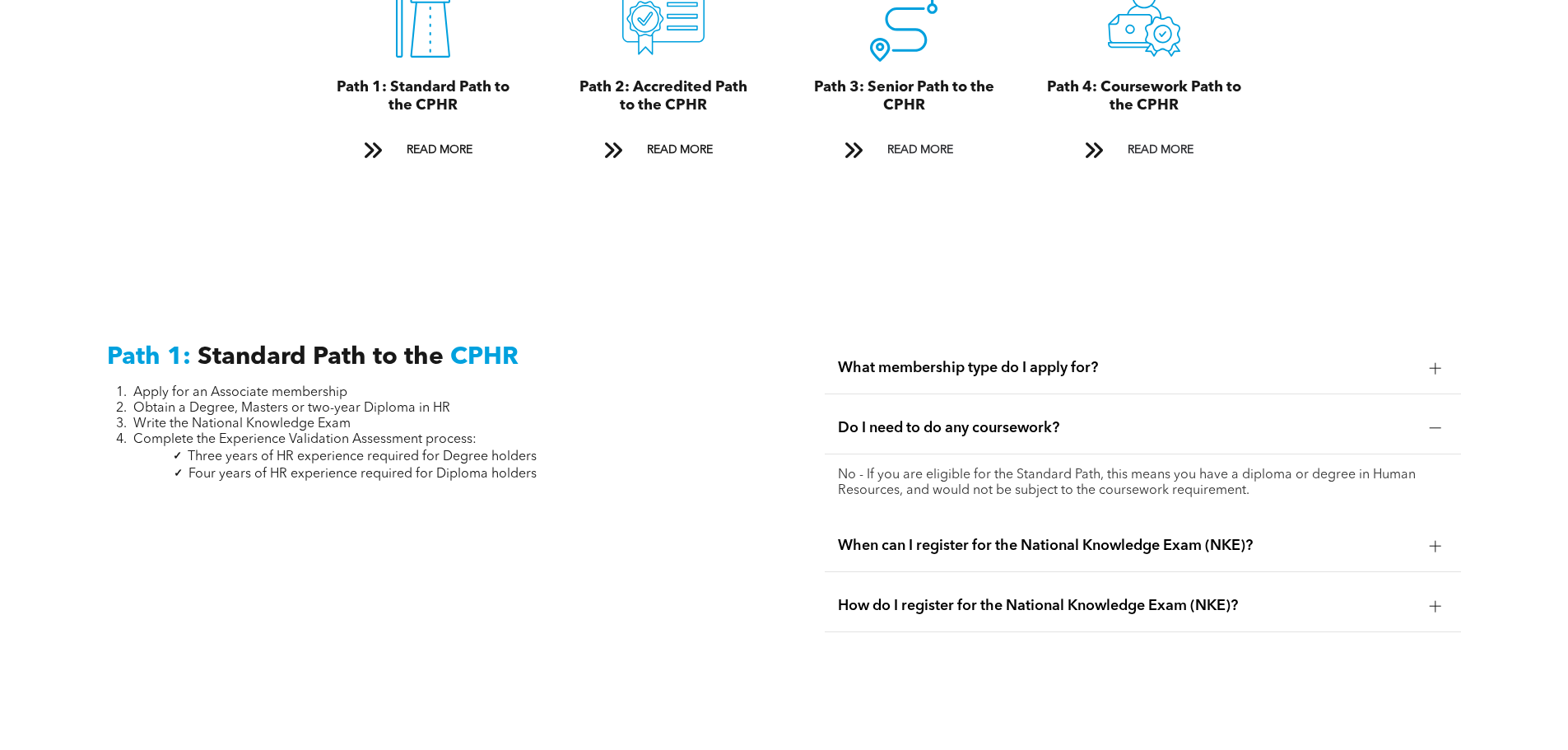
click at [1102, 536] on span "When can I register for the National Knowledge Exam (NKE)?" at bounding box center [1127, 545] width 579 height 18
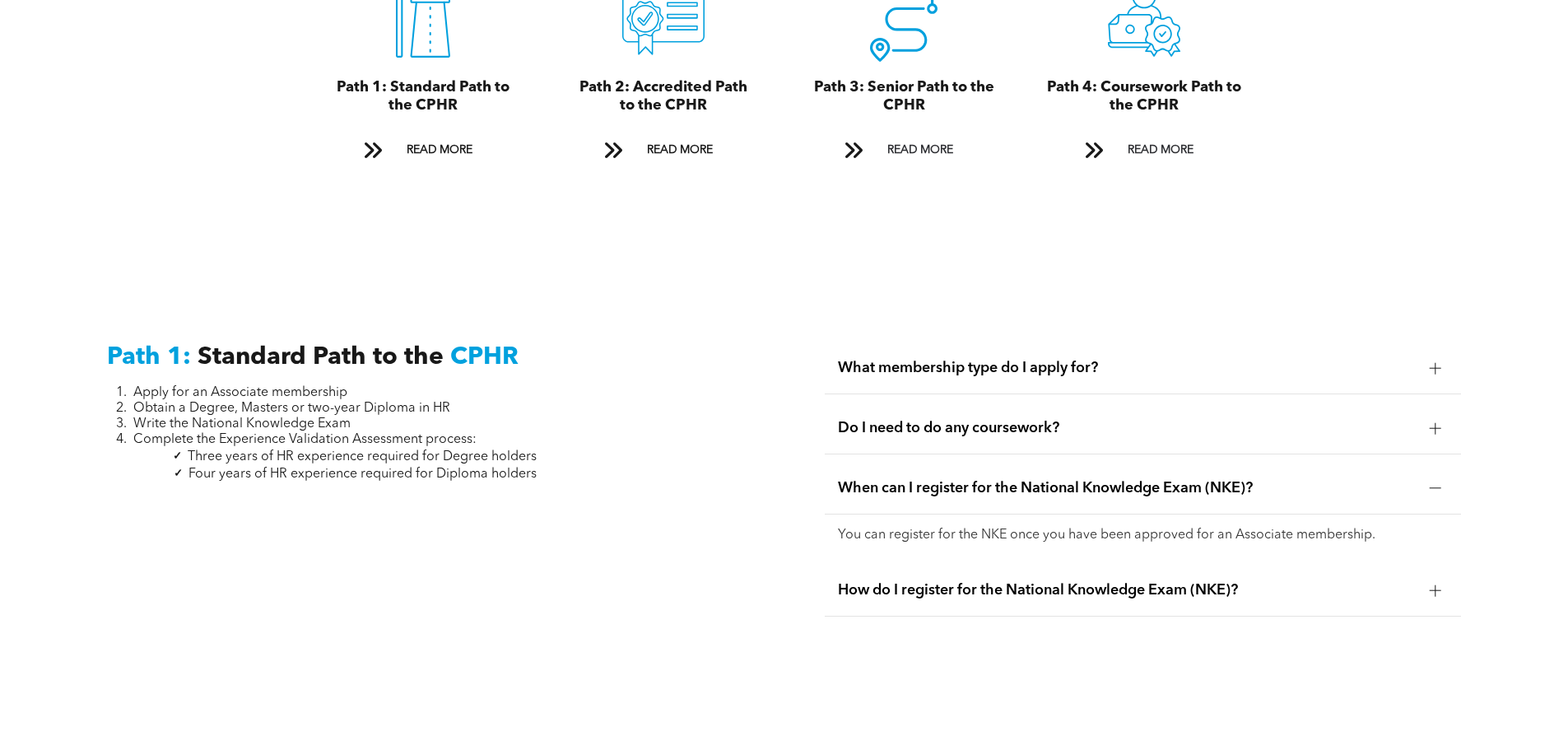
click at [932, 581] on span "How do I register for the National Knowledge Exam (NKE)?" at bounding box center [1127, 590] width 579 height 18
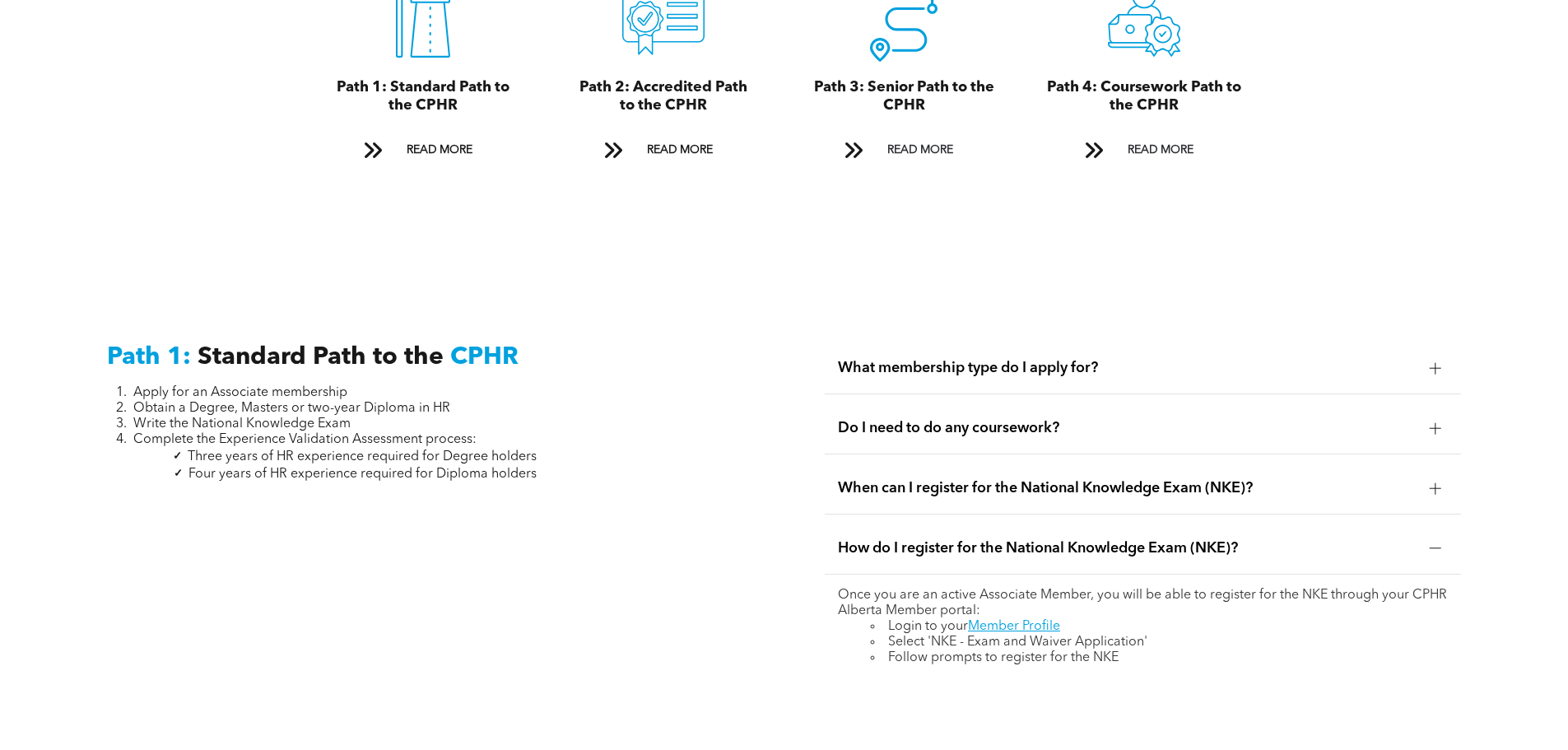
click at [918, 359] on span "What membership type do I apply for?" at bounding box center [1127, 368] width 579 height 18
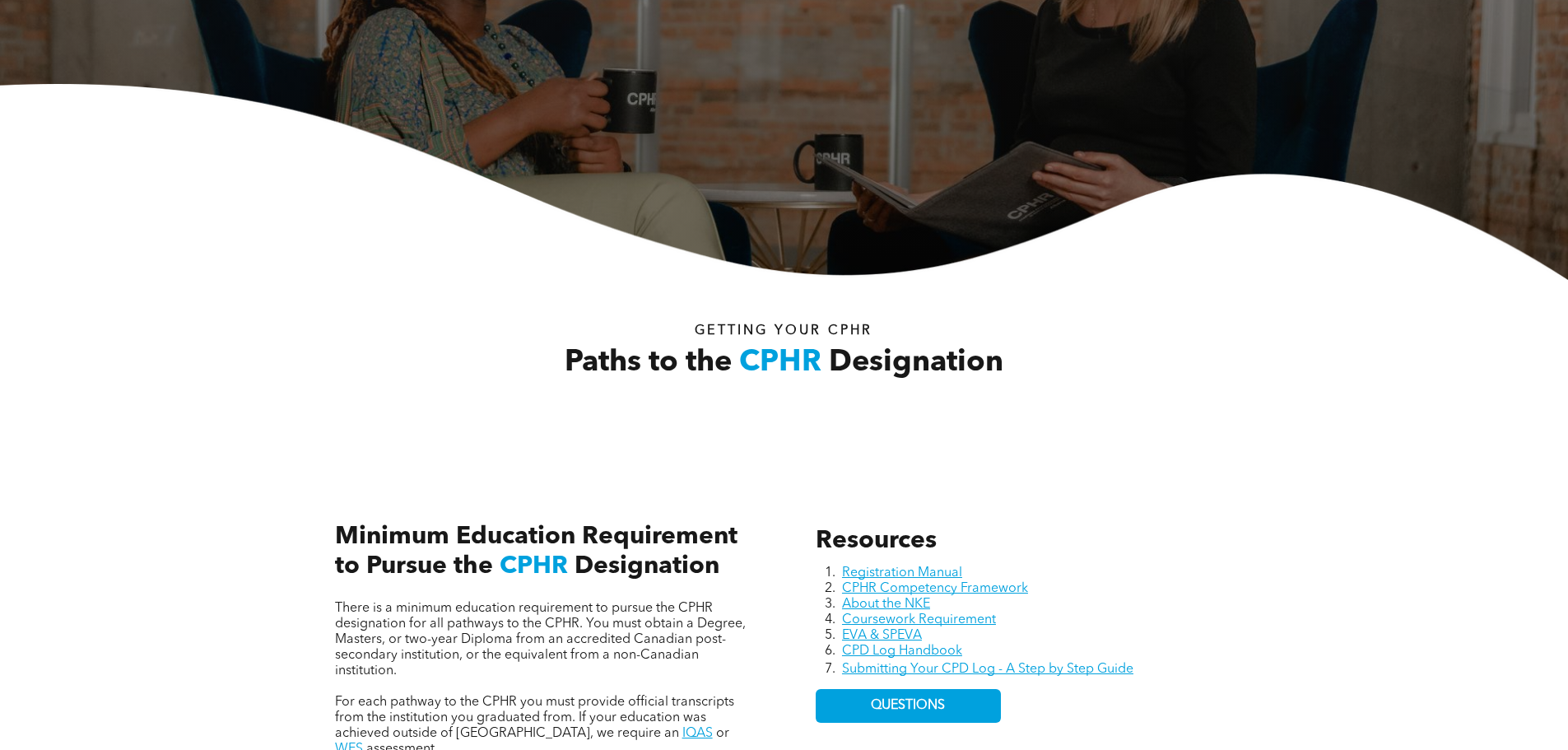
scroll to position [69, 0]
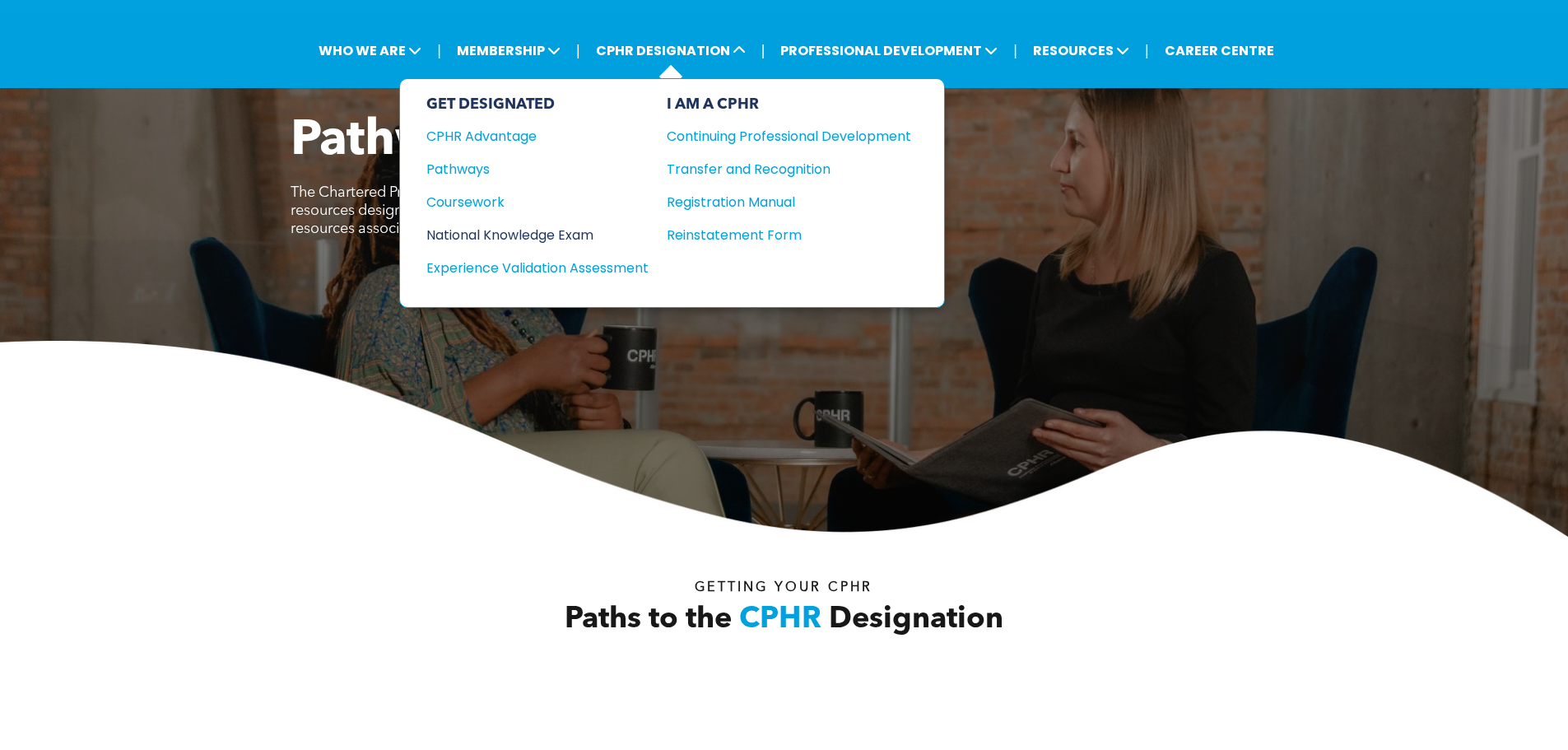
click at [513, 240] on div "National Knowledge Exam" at bounding box center [526, 235] width 200 height 21
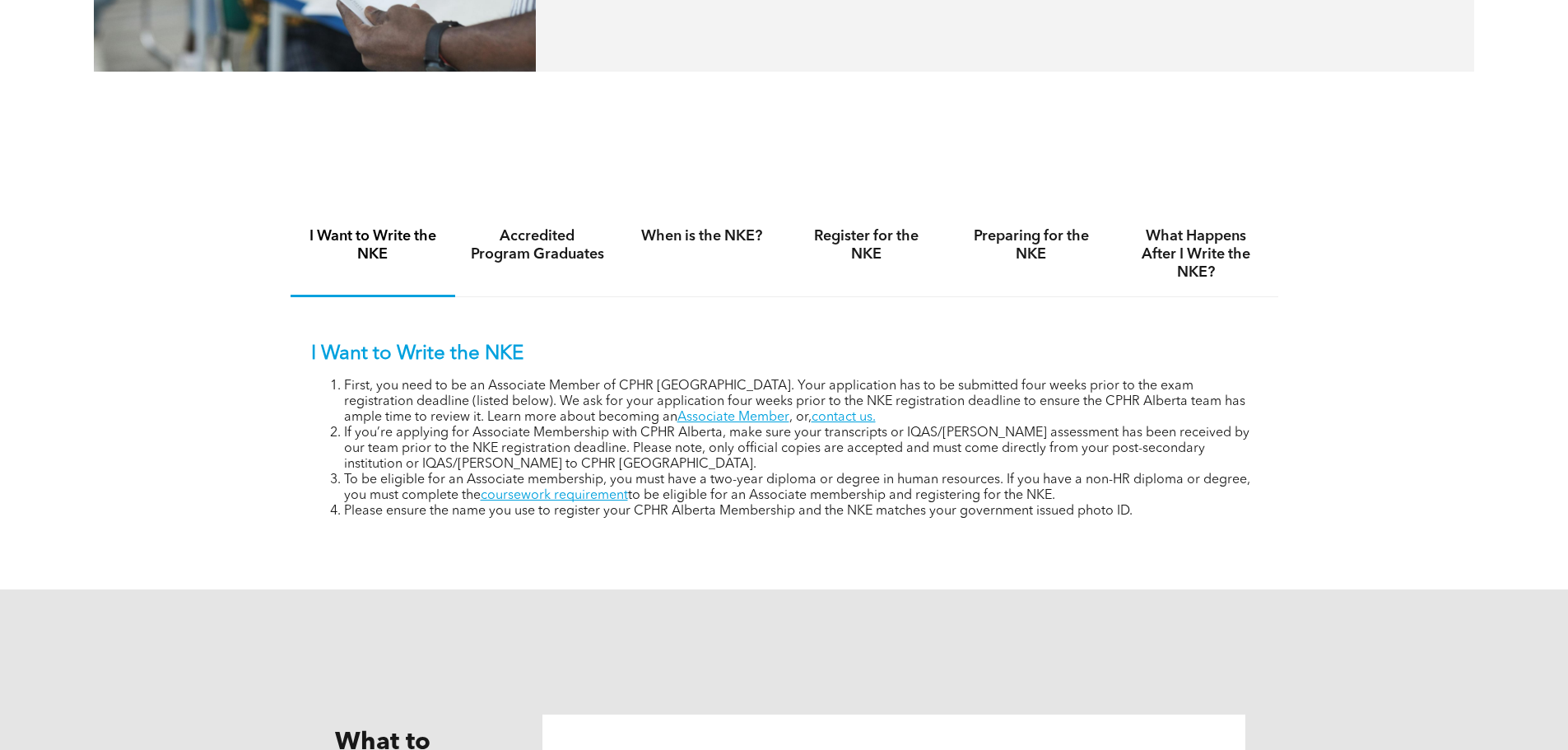
scroll to position [988, 0]
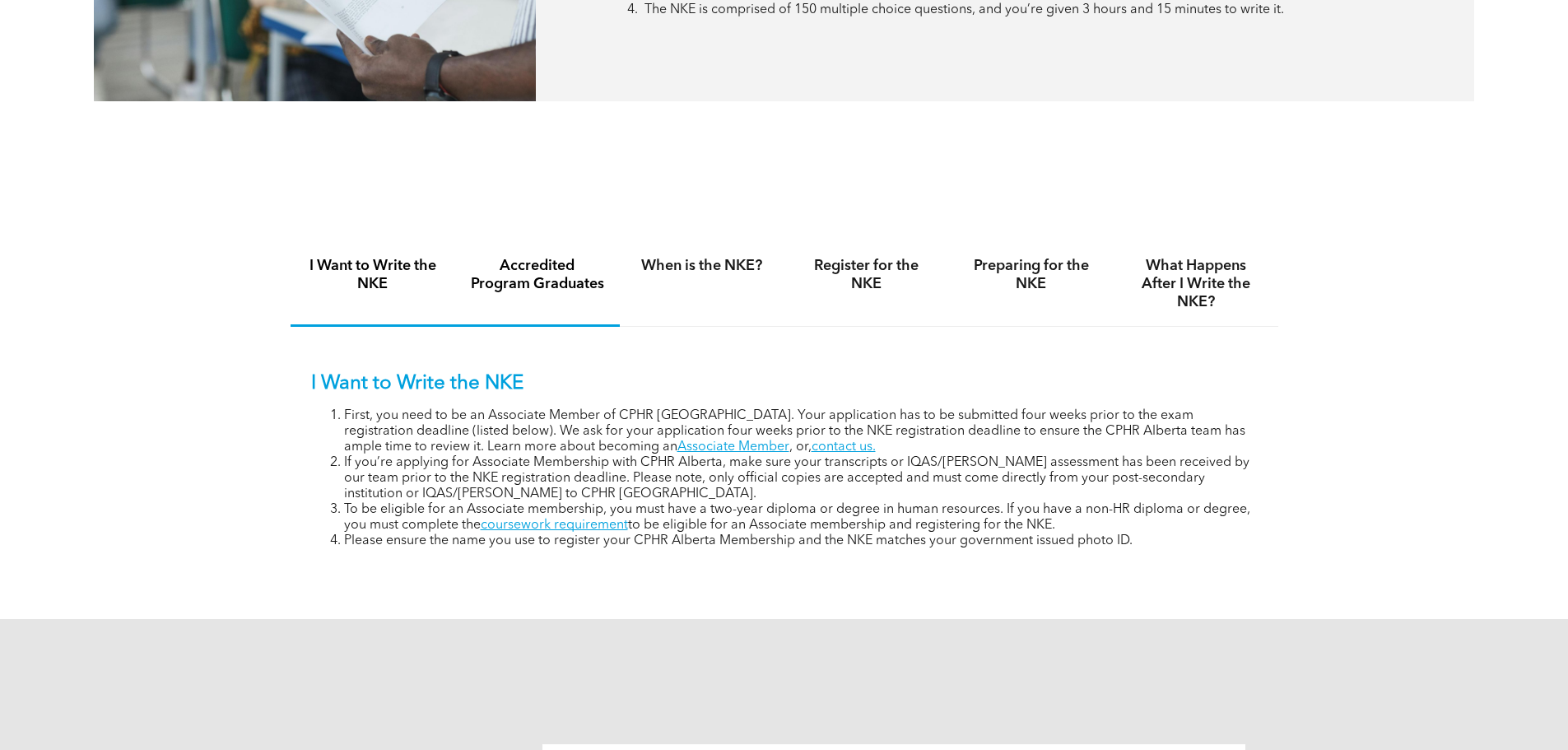
click at [573, 282] on h4 "Accredited Program Graduates" at bounding box center [537, 275] width 135 height 36
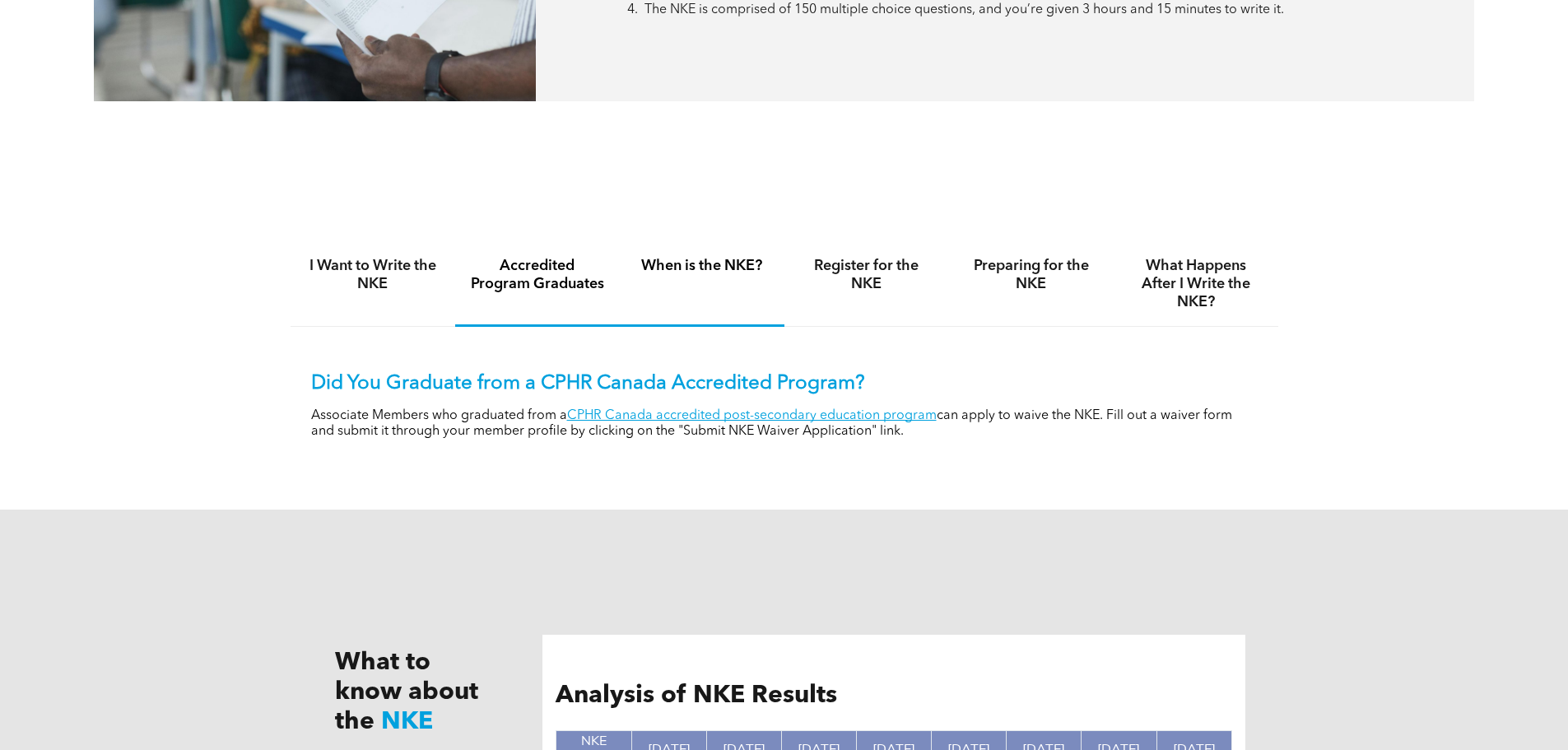
click at [720, 260] on h4 "When is the NKE?" at bounding box center [702, 266] width 135 height 18
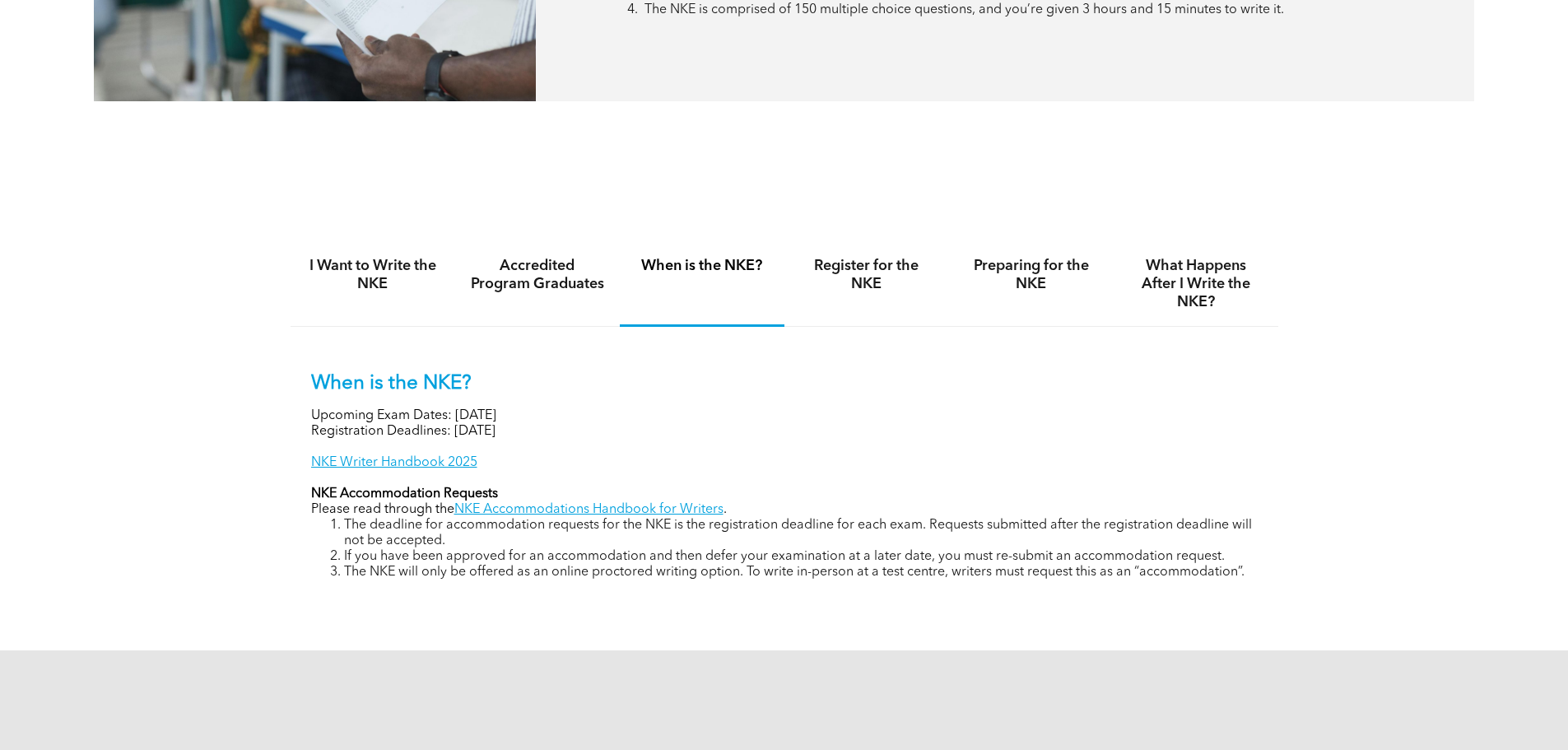
click at [1129, 417] on p "Upcoming Exam Dates: [DATE]" at bounding box center [784, 416] width 946 height 16
click at [669, 509] on link "NKE Accommodations Handbook for Writers" at bounding box center [588, 509] width 269 height 13
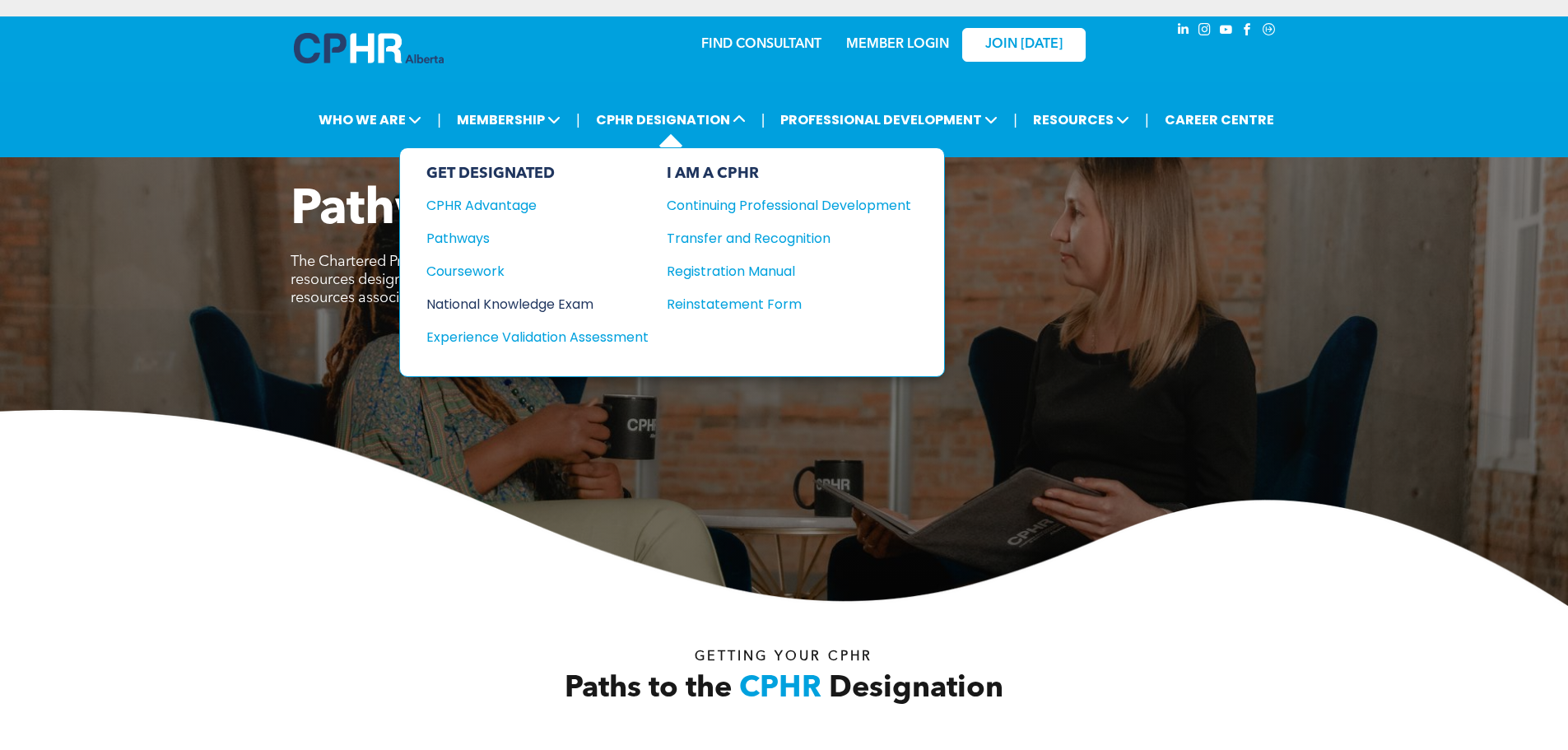
click at [517, 301] on div "National Knowledge Exam" at bounding box center [526, 304] width 200 height 21
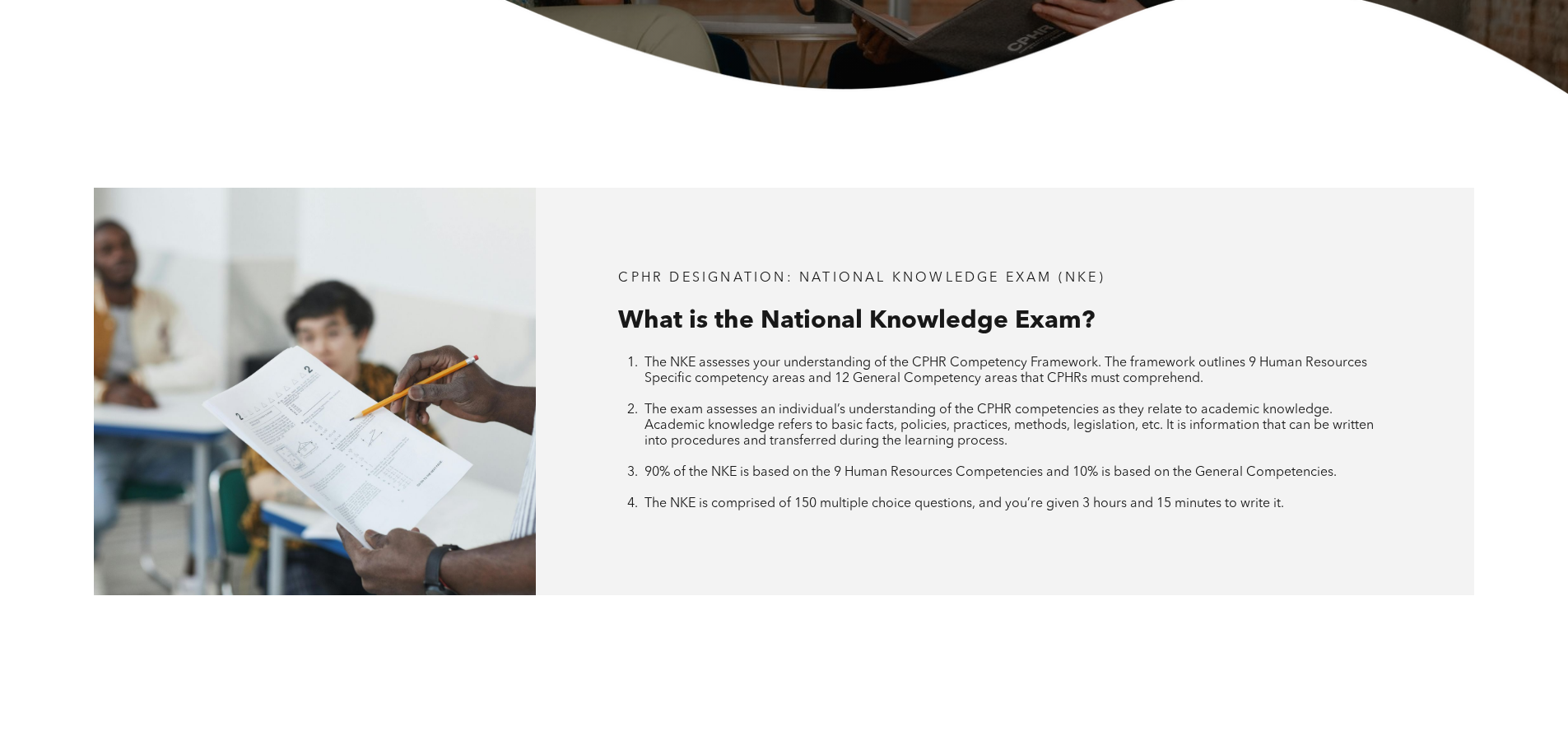
scroll to position [988, 0]
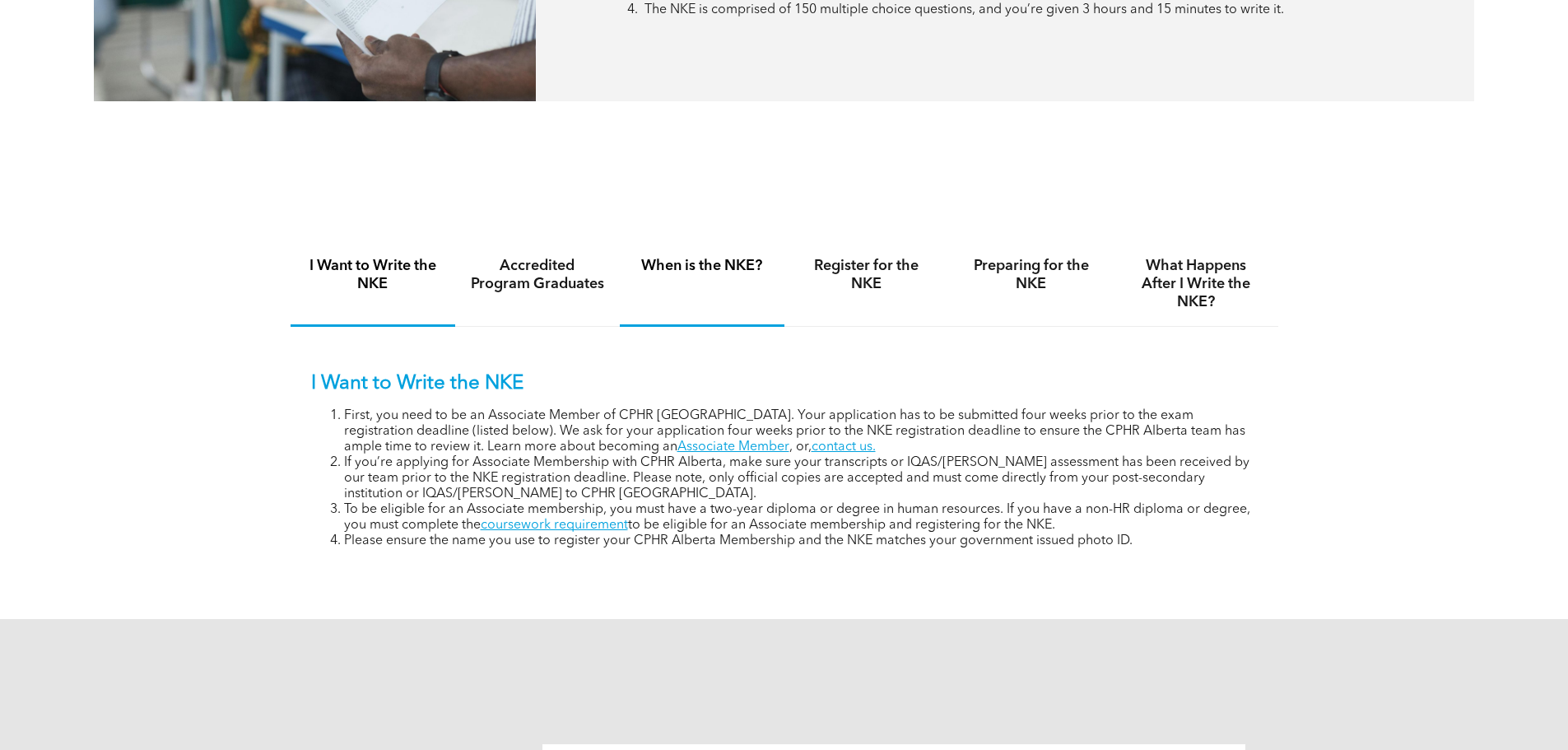
click at [694, 272] on h4 "When is the NKE?" at bounding box center [702, 266] width 135 height 18
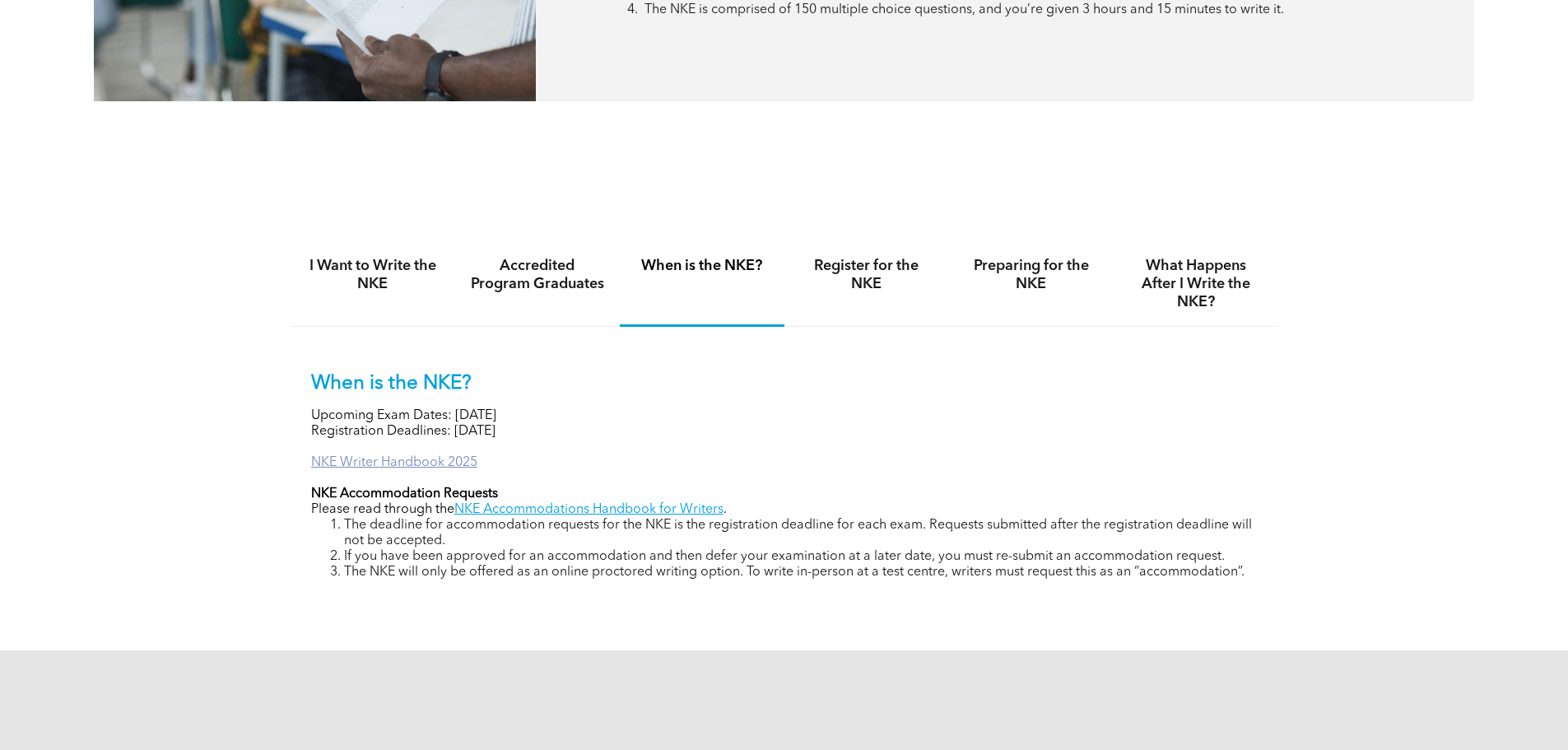
click at [388, 465] on link "NKE Writer Handbook 2025" at bounding box center [394, 462] width 166 height 13
click at [427, 456] on link "NKE Writer Handbook 2025" at bounding box center [394, 462] width 166 height 13
click at [861, 292] on div "Register for the NKE" at bounding box center [867, 285] width 164 height 85
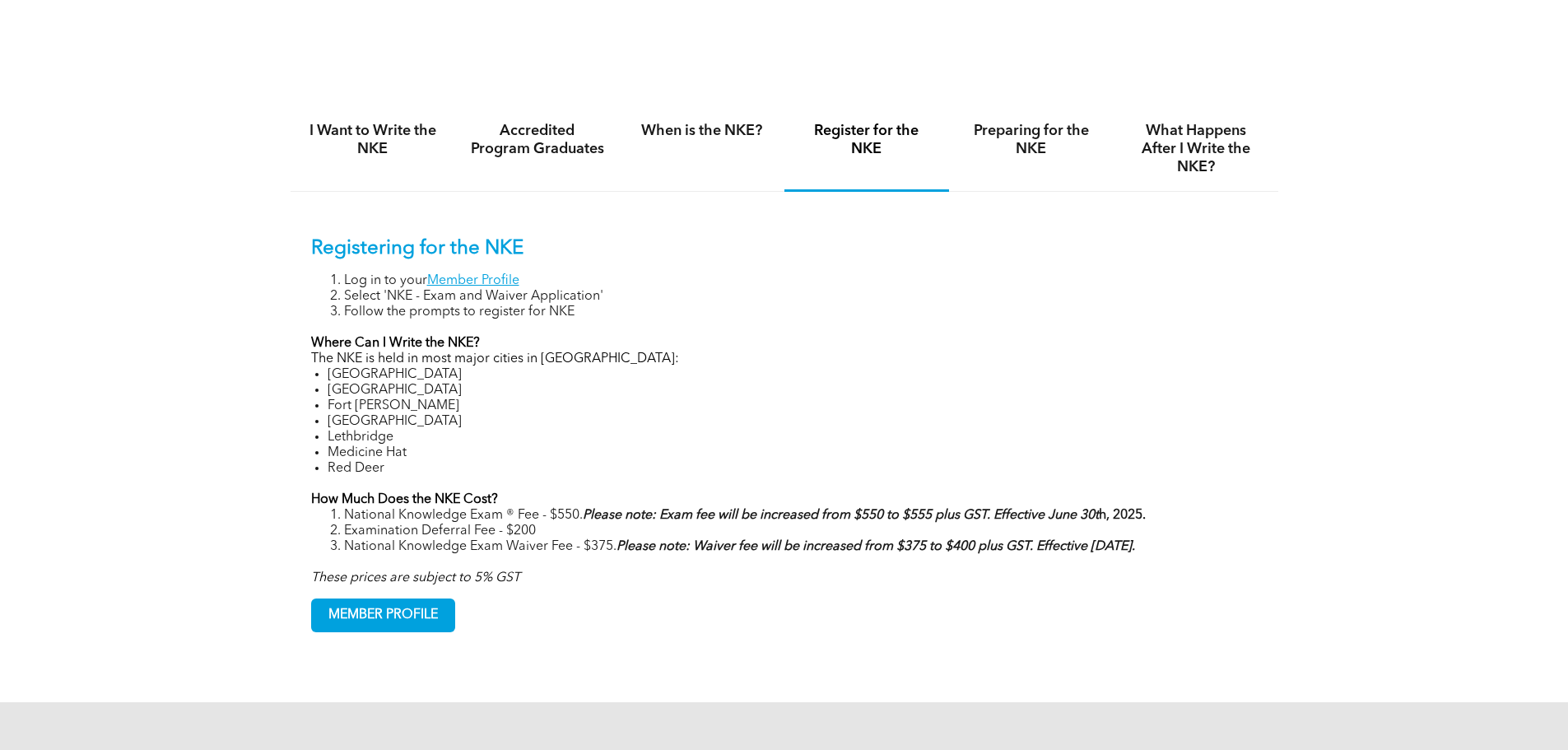
scroll to position [1152, 0]
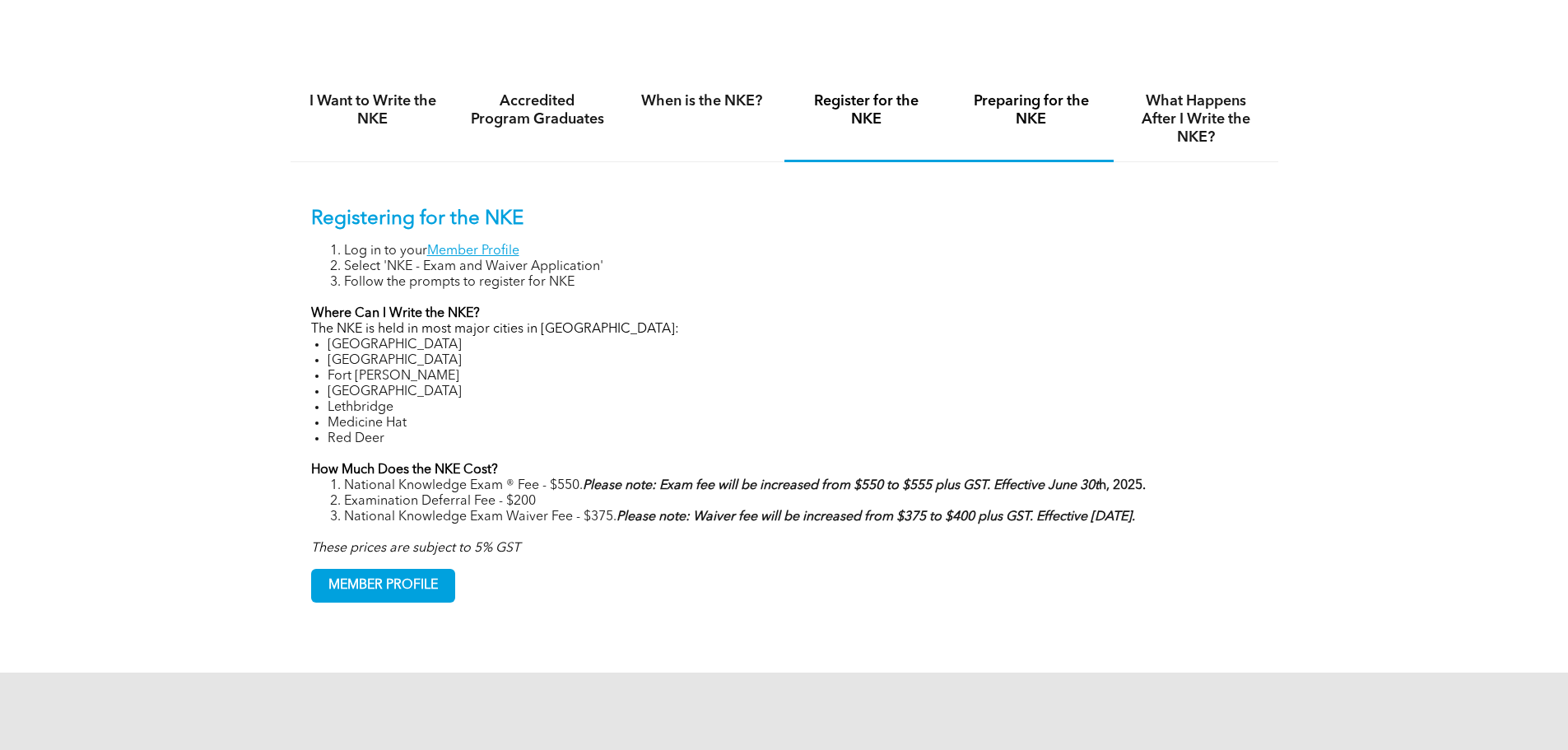
click at [1023, 113] on h4 "Preparing for the NKE" at bounding box center [1031, 111] width 135 height 36
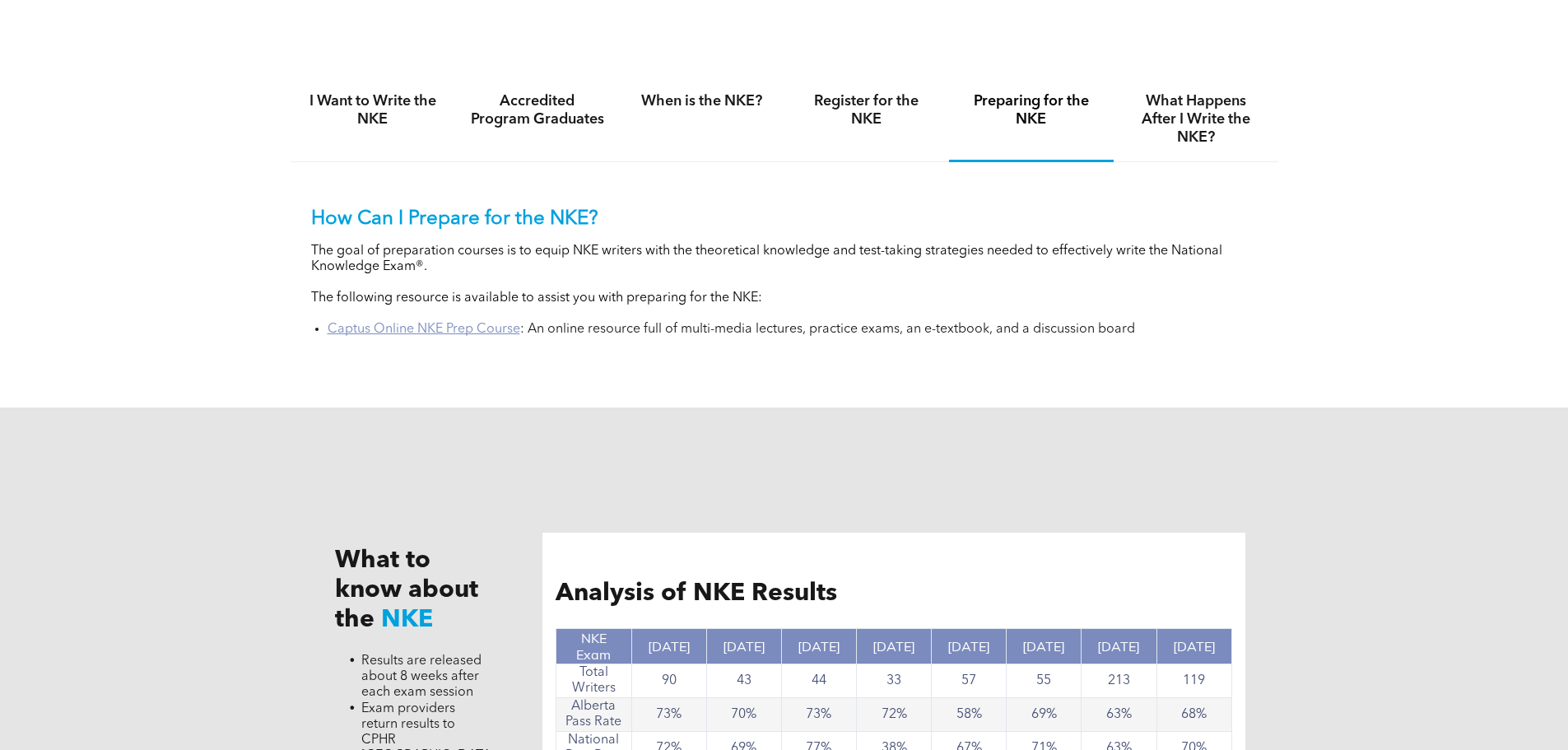
click at [443, 328] on link "Captus Online NKE Prep Course" at bounding box center [424, 329] width 193 height 13
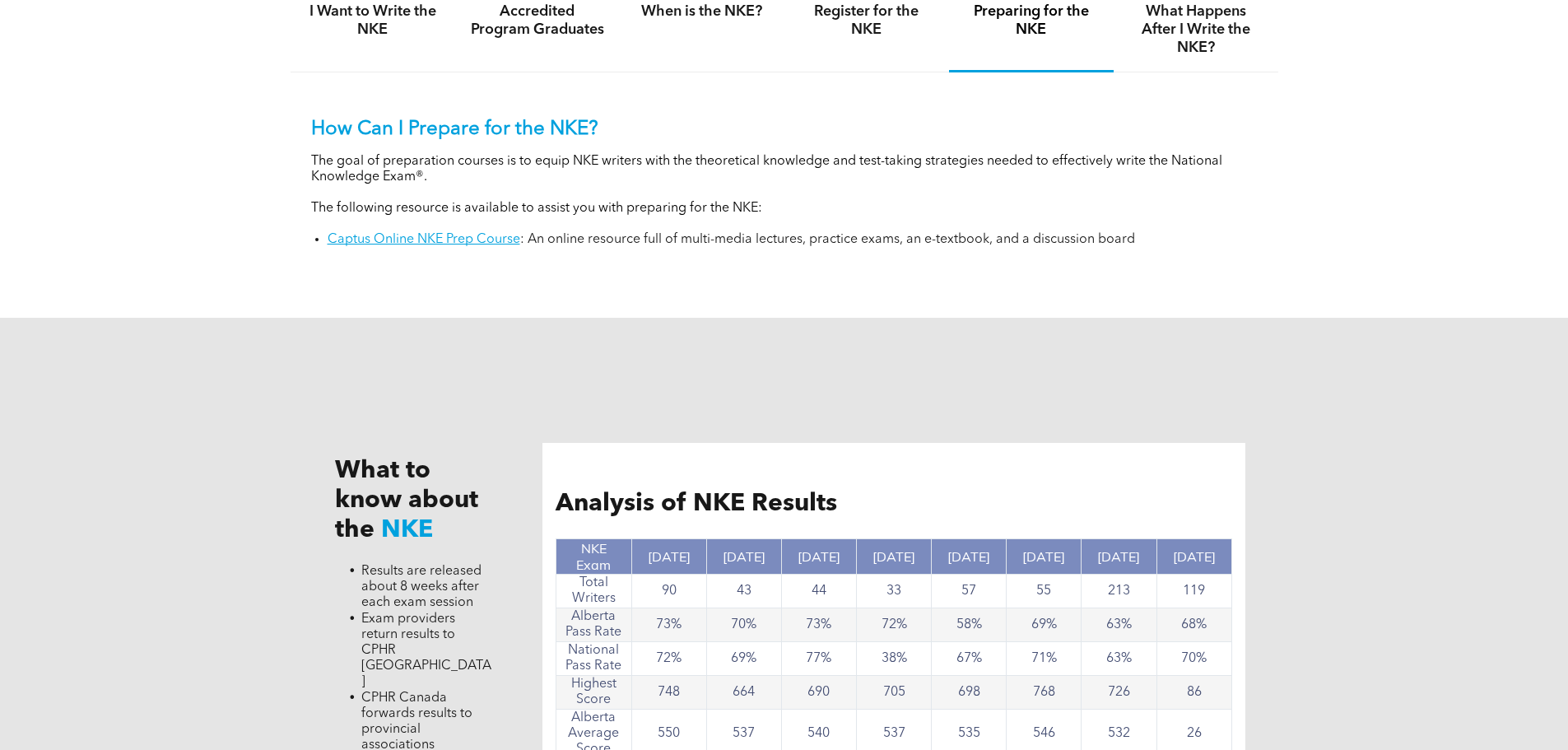
scroll to position [1400, 0]
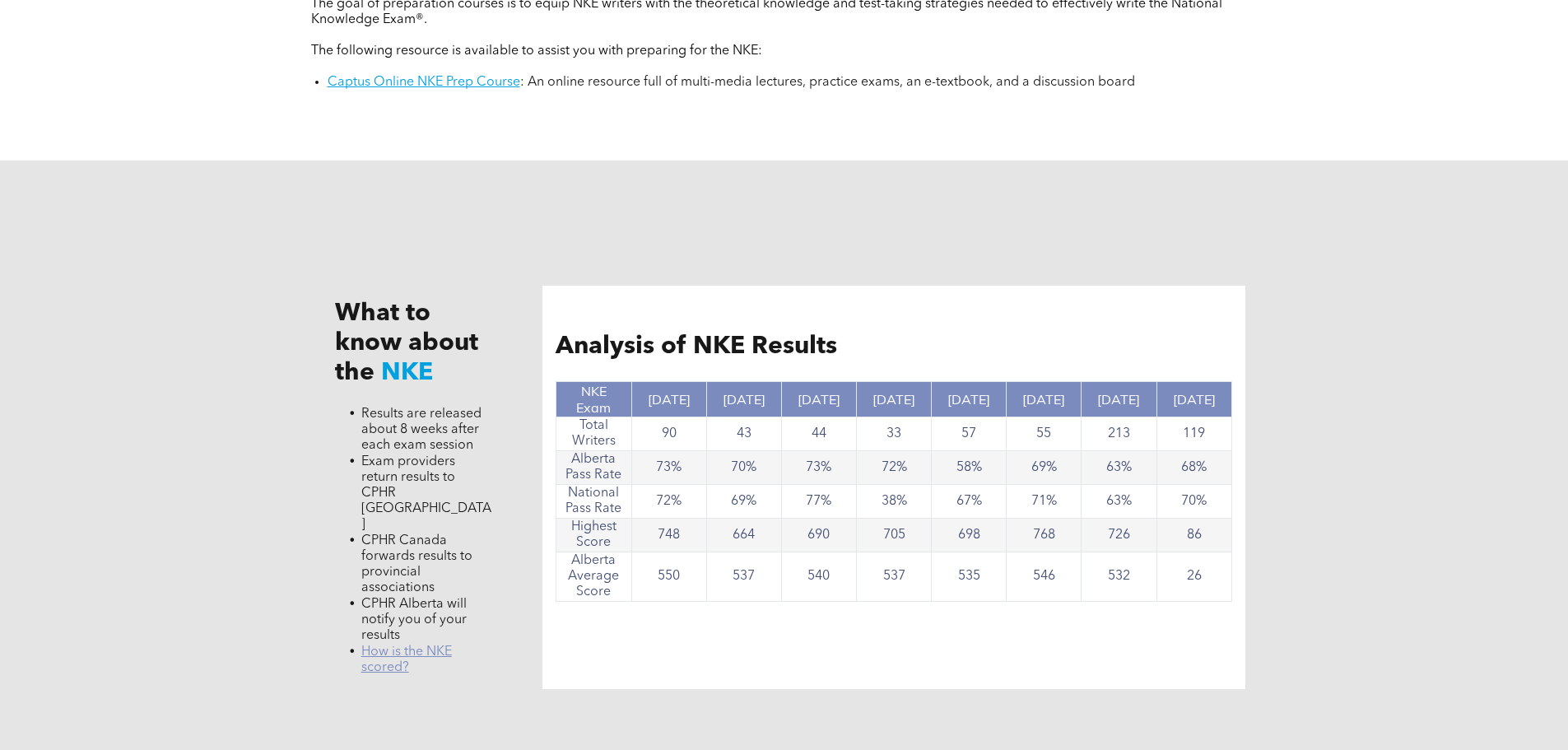
click at [381, 645] on link "﻿ How is the NKE scored?" at bounding box center [406, 659] width 91 height 29
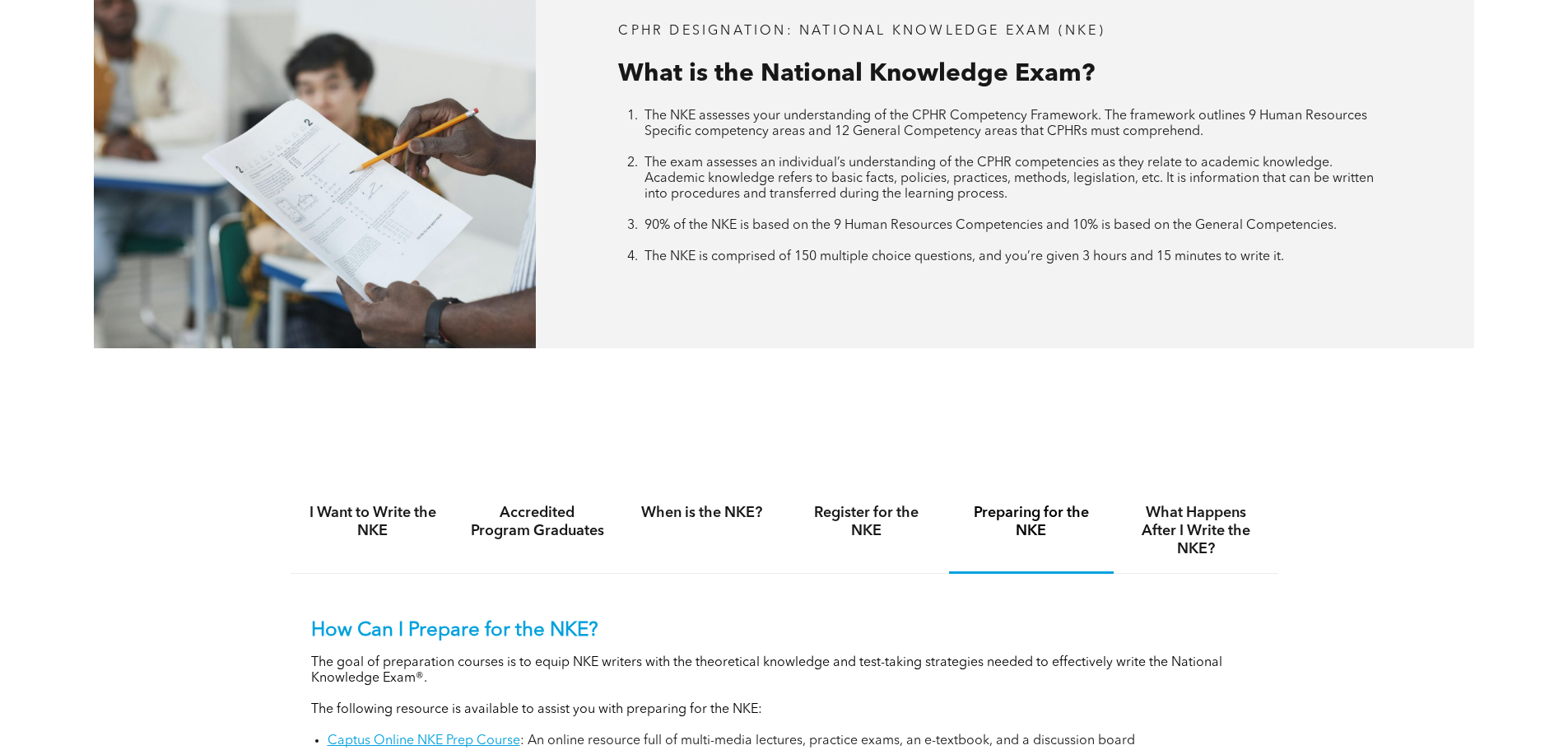
scroll to position [988, 0]
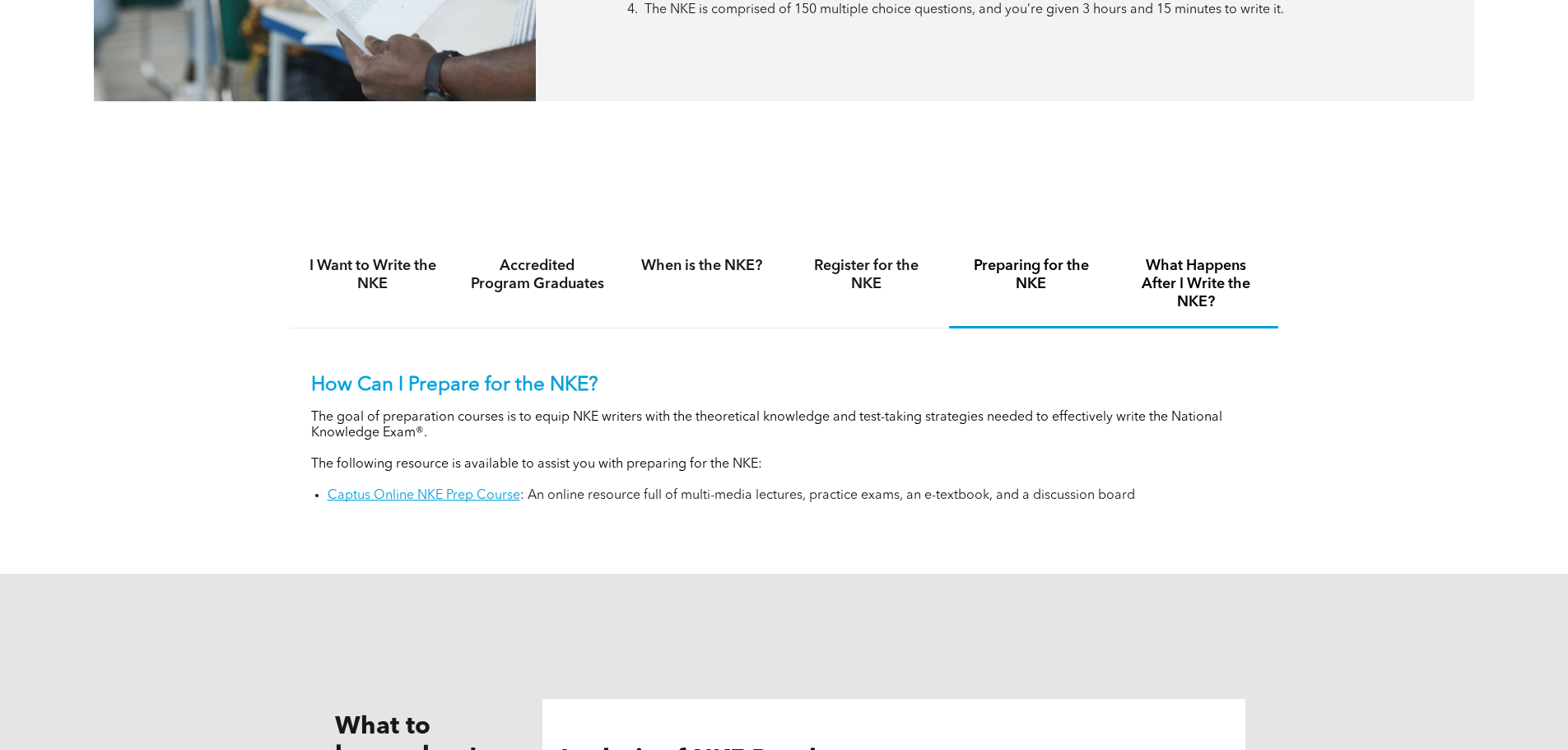
click at [1199, 272] on h4 "What Happens After I Write the NKE?" at bounding box center [1196, 284] width 135 height 54
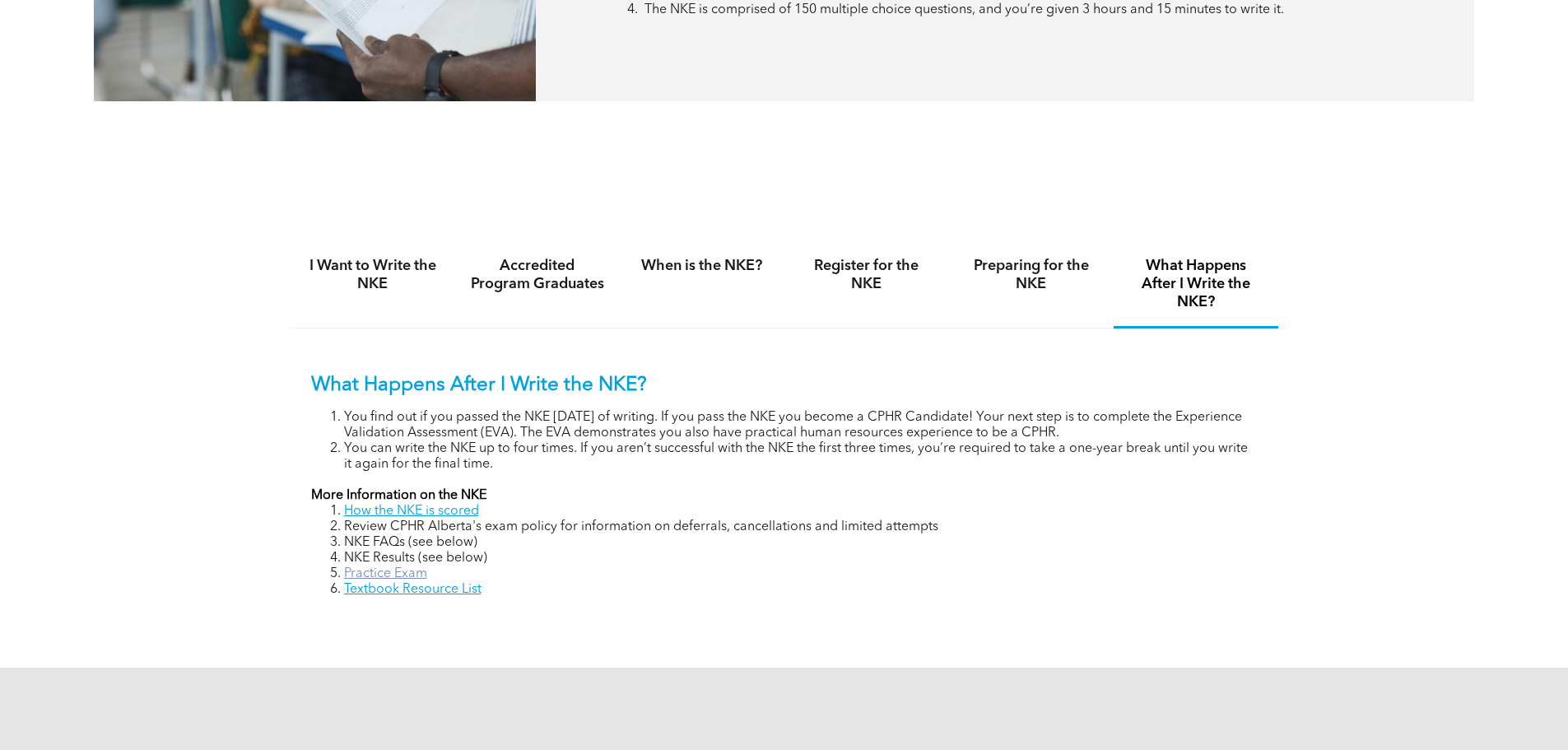
click at [379, 571] on link "Practice Exam" at bounding box center [386, 574] width 83 height 13
